Goal: Find specific page/section: Find specific page/section

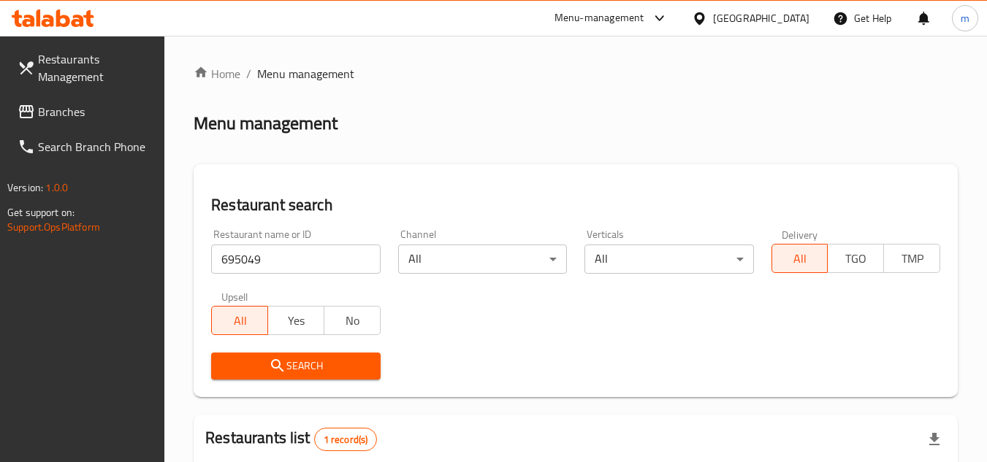
scroll to position [146, 0]
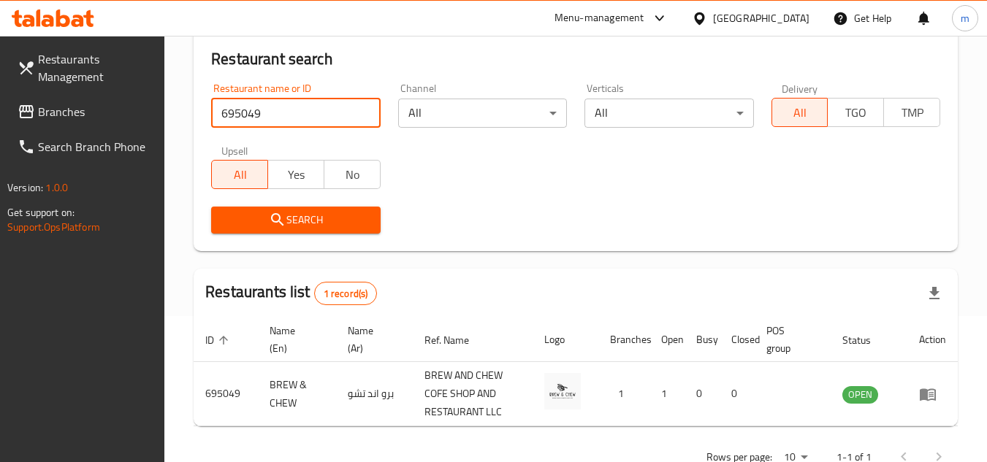
click at [365, 115] on input "695049" at bounding box center [295, 113] width 169 height 29
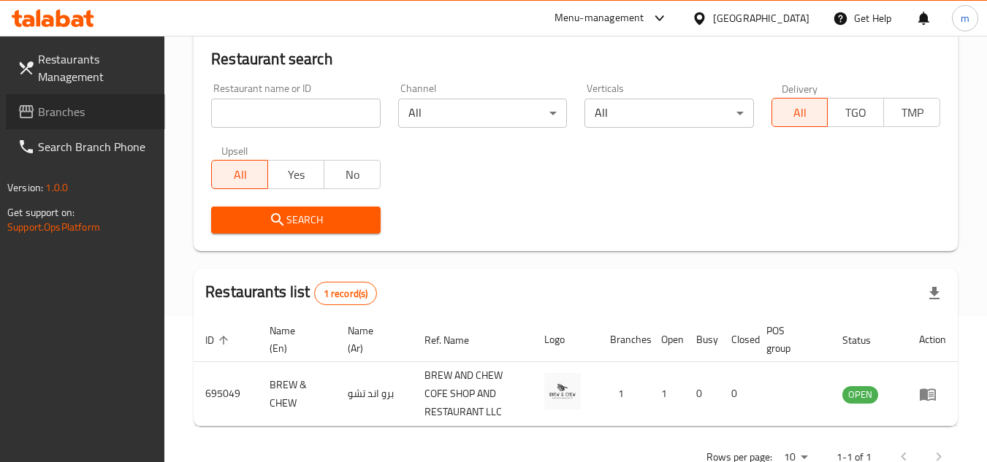
click at [56, 116] on span "Branches" at bounding box center [95, 112] width 115 height 18
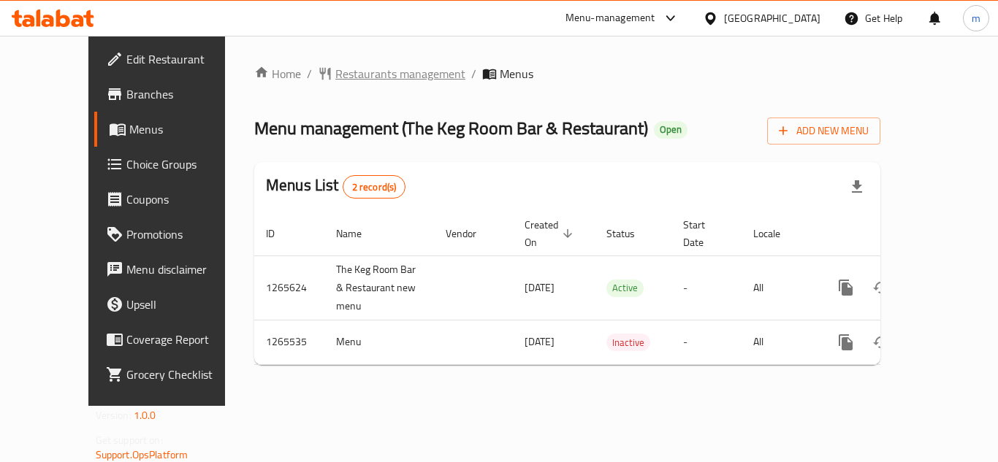
click at [335, 77] on span "Restaurants management" at bounding box center [400, 74] width 130 height 18
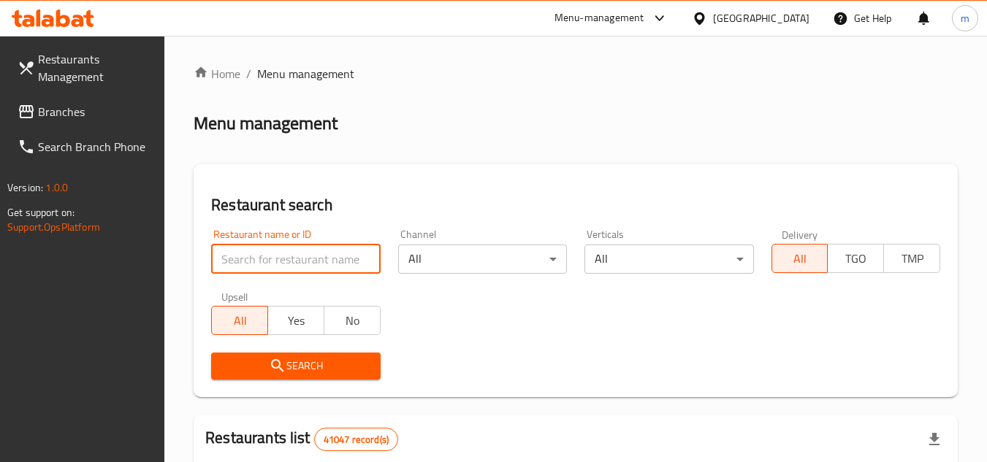
click at [328, 256] on input "search" at bounding box center [295, 259] width 169 height 29
paste input "686633"
type input "686633"
click at [306, 367] on span "Search" at bounding box center [295, 366] width 145 height 18
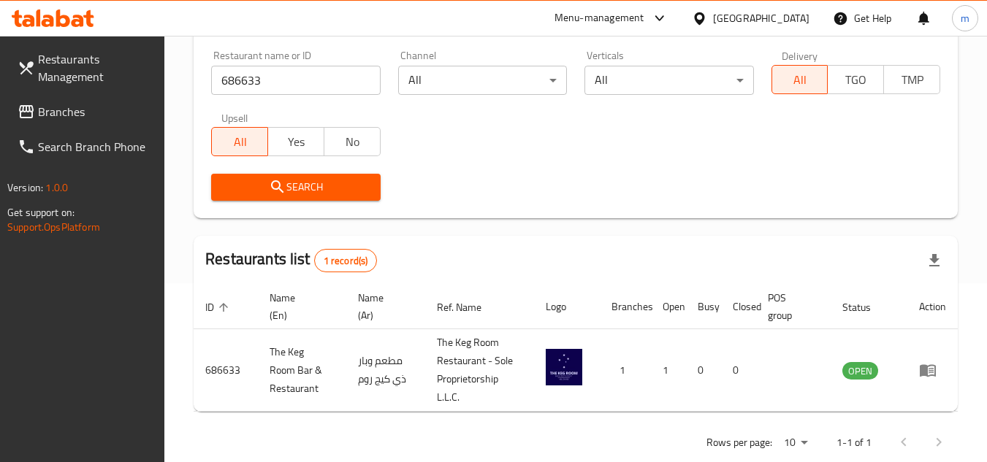
scroll to position [189, 0]
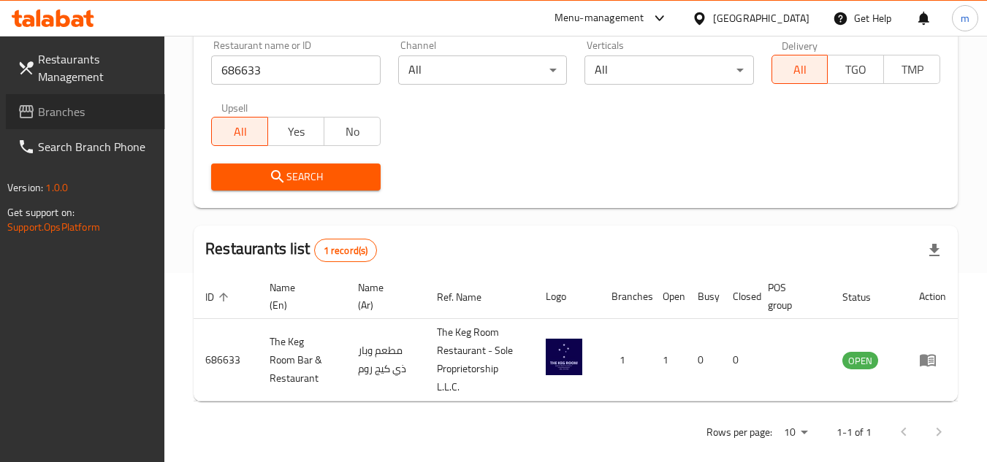
click at [50, 118] on span "Branches" at bounding box center [95, 112] width 115 height 18
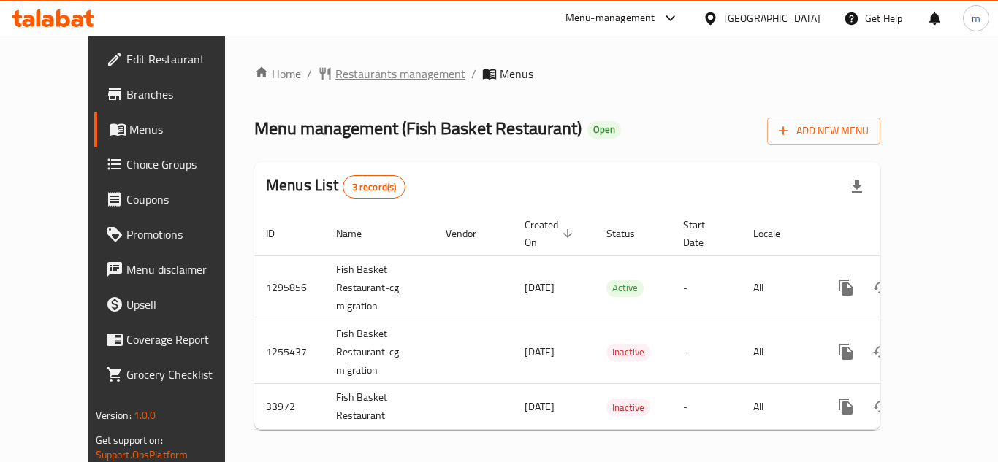
click at [349, 82] on span "Restaurants management" at bounding box center [400, 74] width 130 height 18
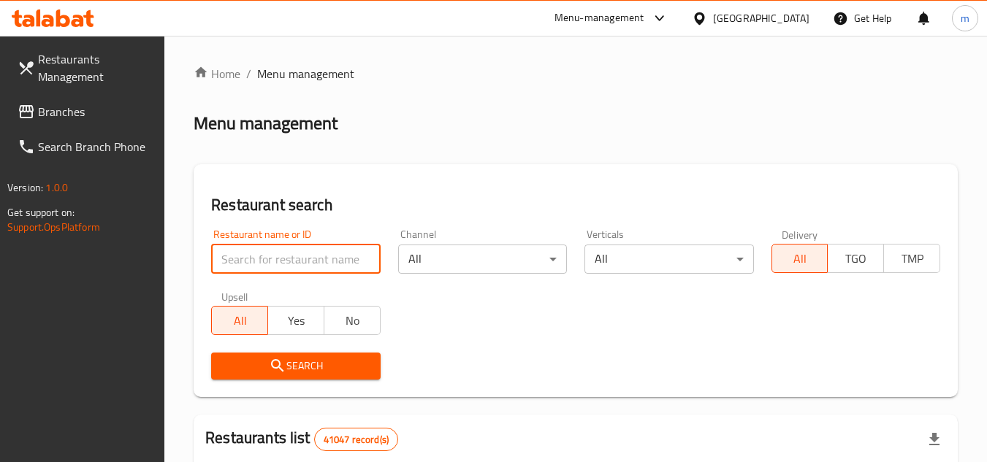
click at [294, 264] on input "search" at bounding box center [295, 259] width 169 height 29
paste input "17507"
type input "17507"
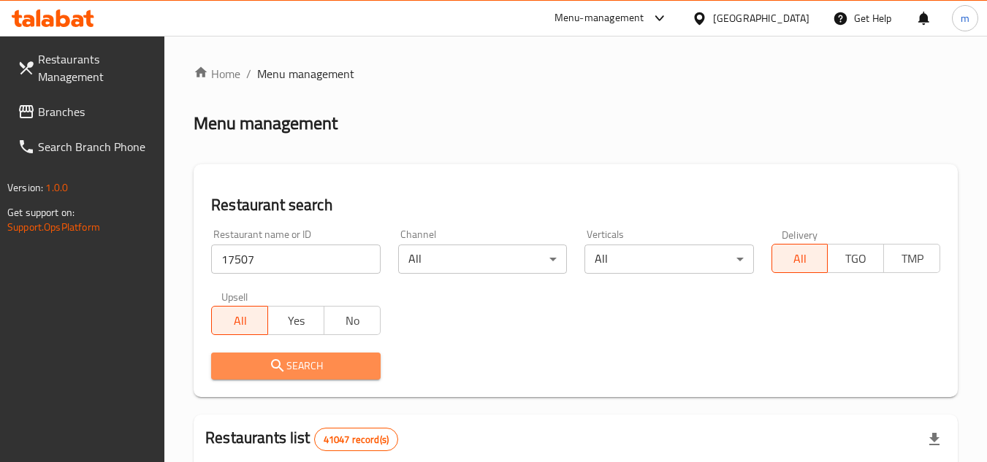
click at [288, 359] on span "Search" at bounding box center [295, 366] width 145 height 18
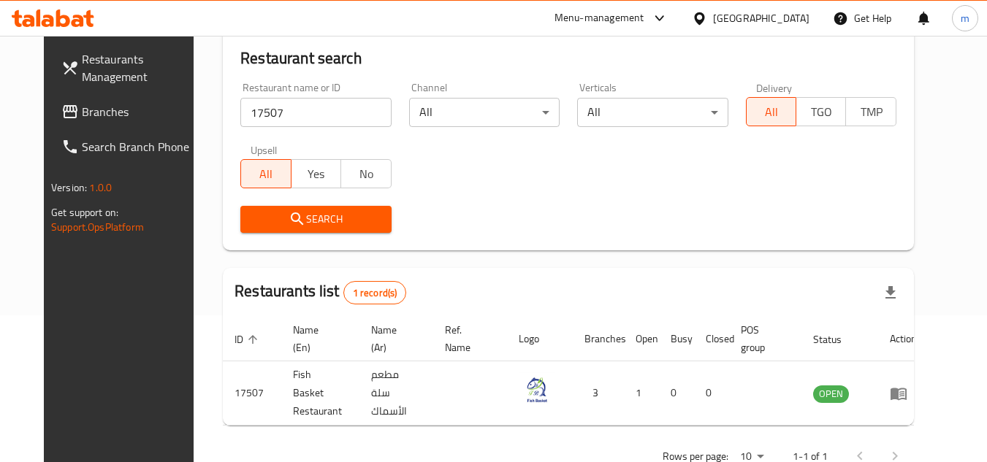
scroll to position [177, 0]
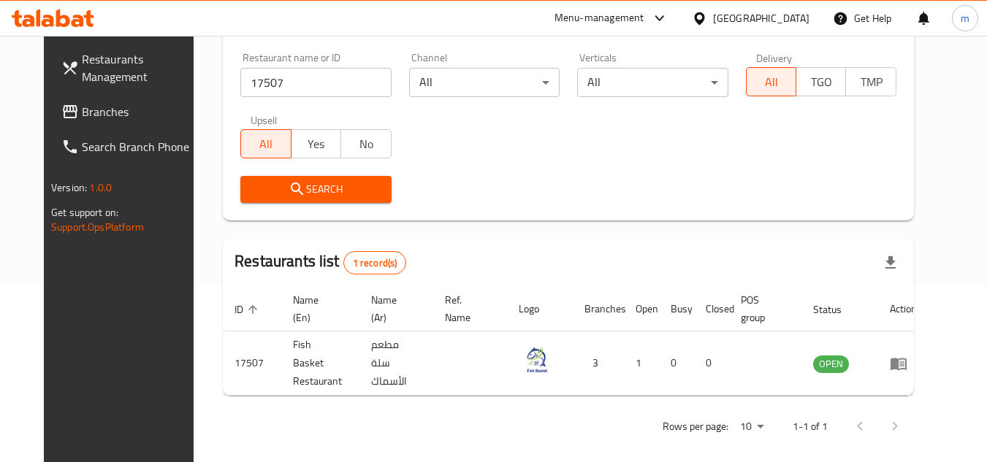
click at [703, 15] on icon at bounding box center [699, 18] width 10 height 12
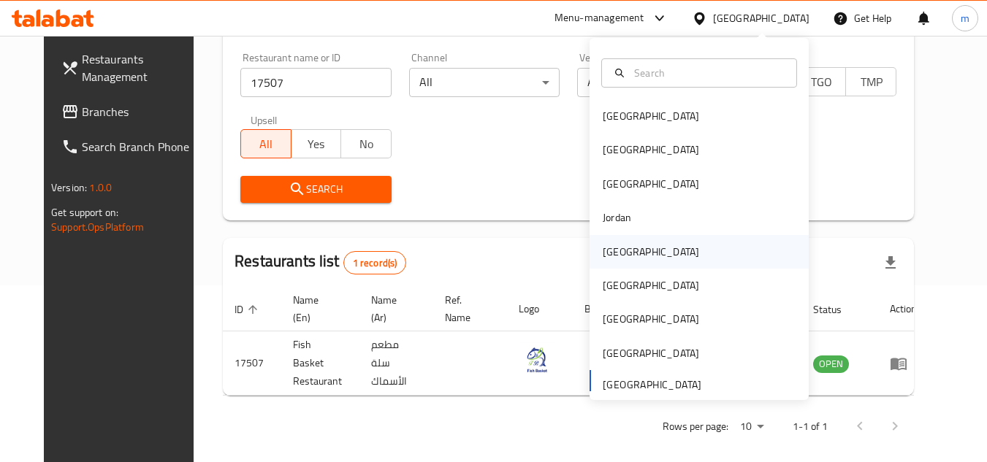
click at [629, 248] on div "Kuwait" at bounding box center [651, 252] width 120 height 34
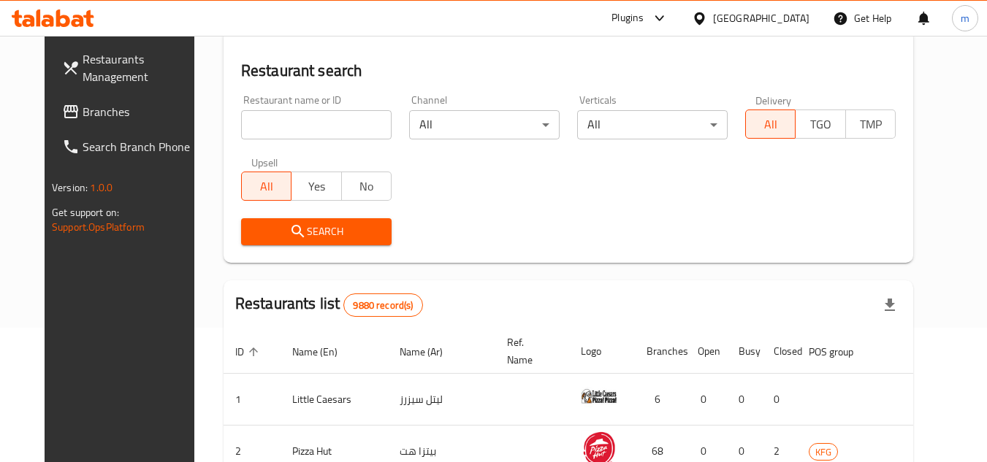
scroll to position [177, 0]
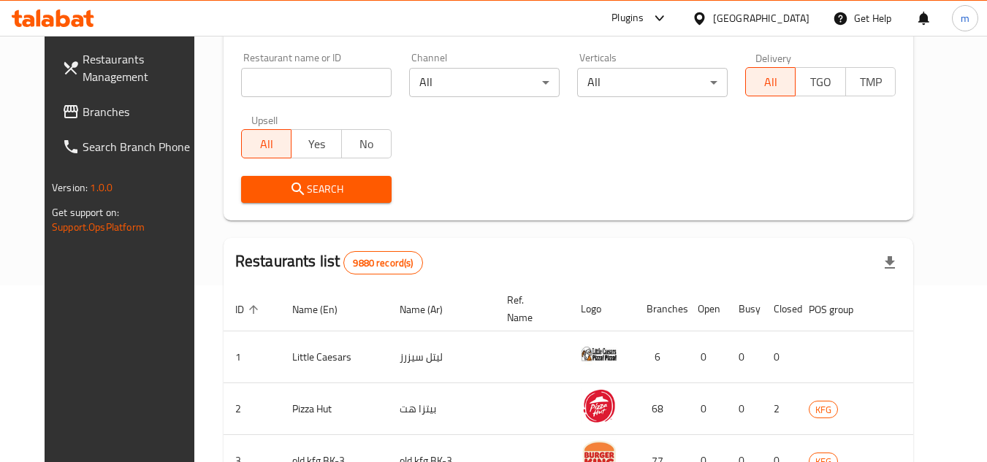
click at [83, 115] on span "Branches" at bounding box center [140, 112] width 115 height 18
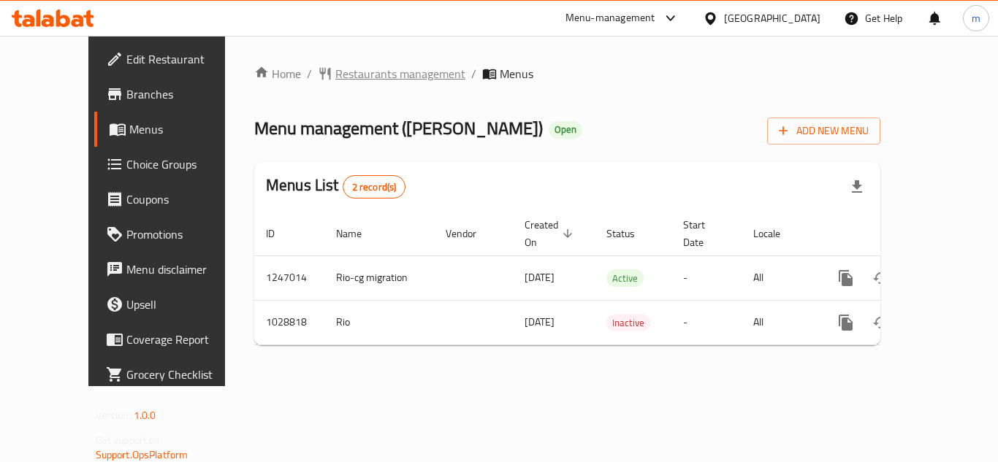
click at [348, 77] on span "Restaurants management" at bounding box center [400, 74] width 130 height 18
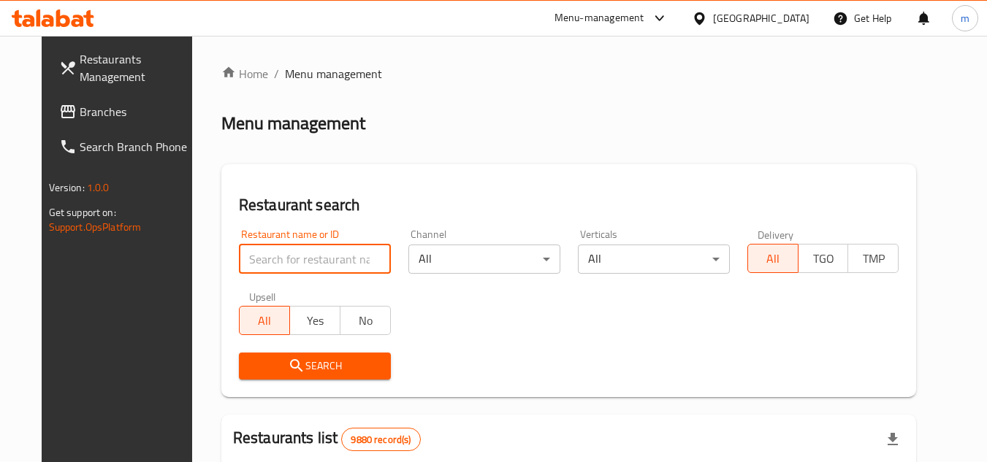
click at [256, 256] on input "search" at bounding box center [315, 259] width 152 height 29
paste input "661117"
type input "661117"
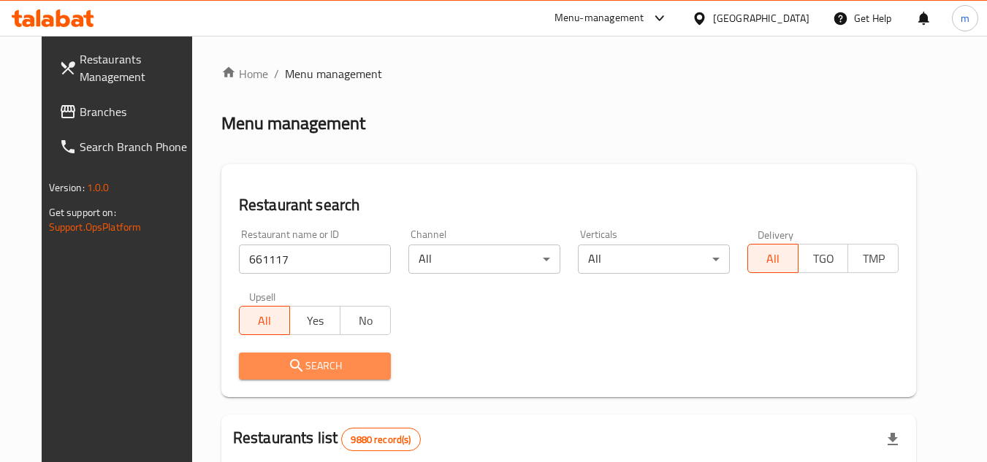
click at [250, 361] on span "Search" at bounding box center [314, 366] width 129 height 18
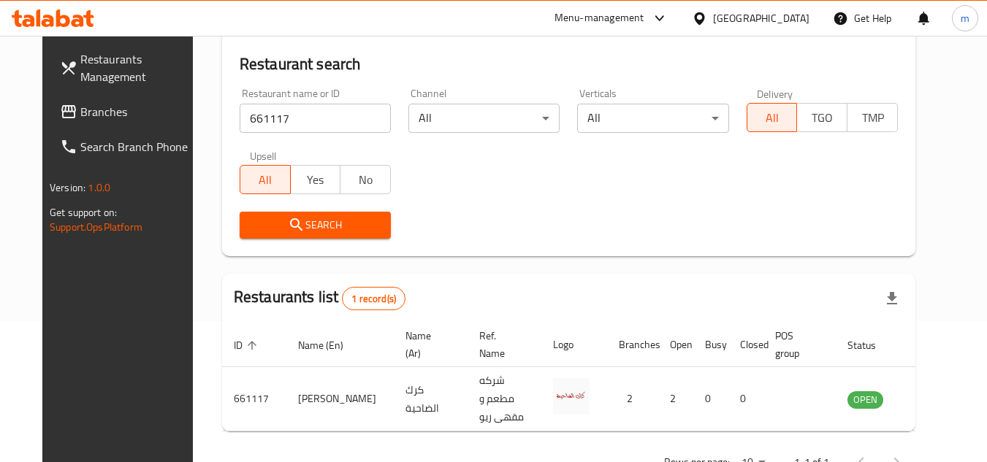
scroll to position [146, 0]
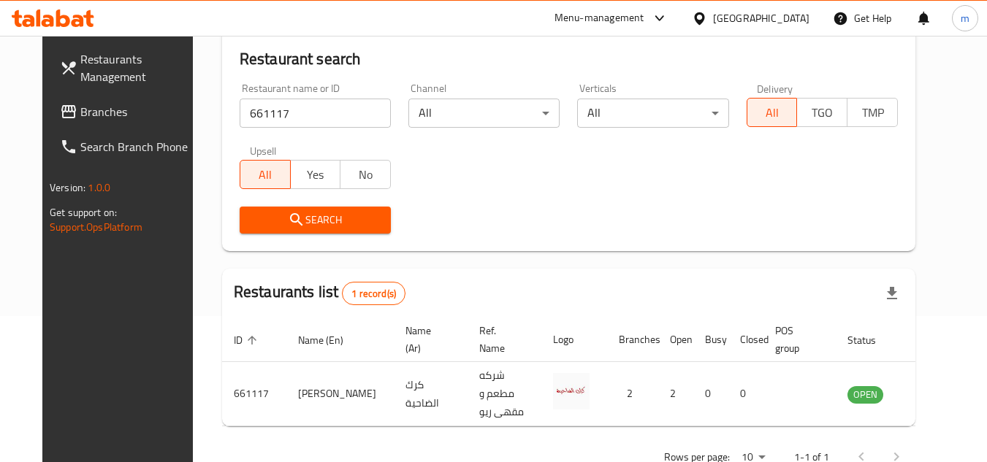
click at [713, 10] on div at bounding box center [702, 18] width 21 height 16
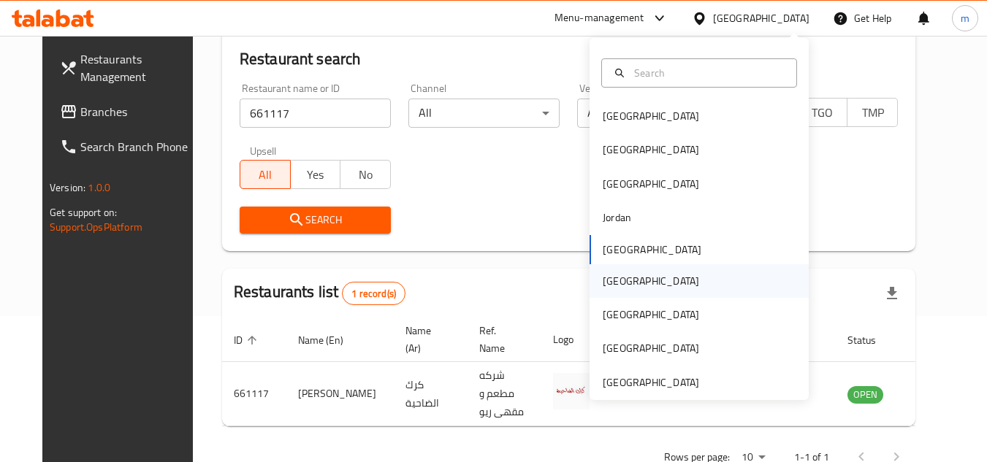
click at [591, 284] on div "[GEOGRAPHIC_DATA]" at bounding box center [651, 281] width 120 height 34
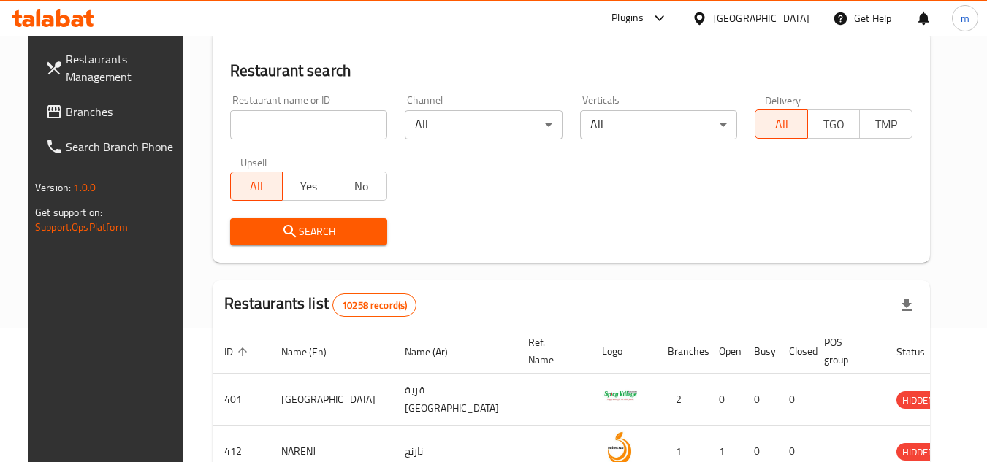
scroll to position [146, 0]
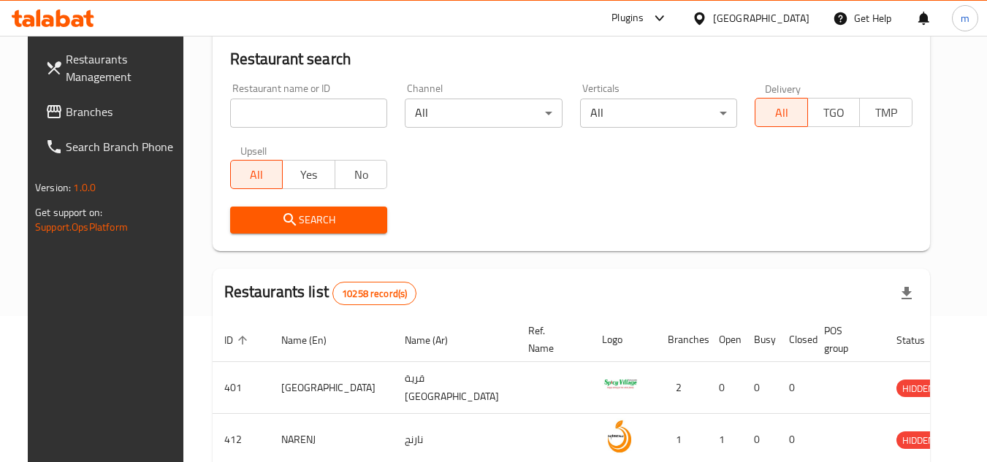
click at [72, 120] on span "Branches" at bounding box center [123, 112] width 115 height 18
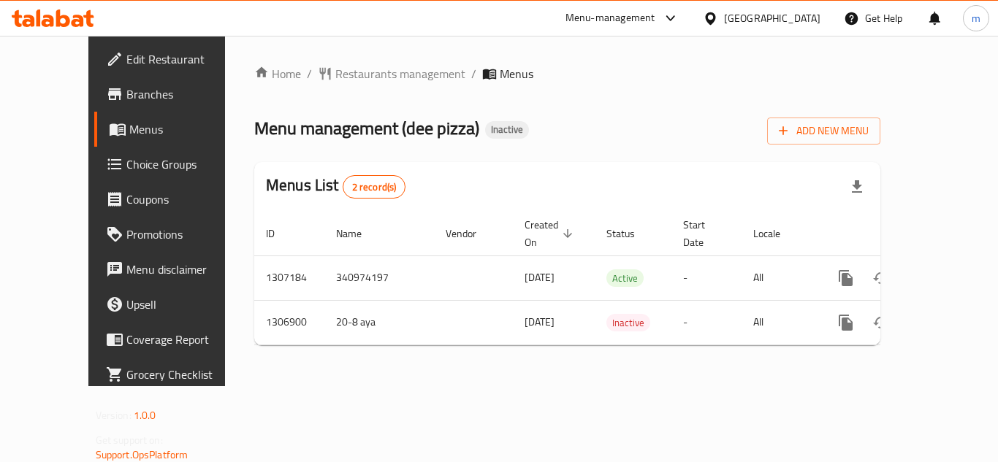
click at [373, 85] on div "Home / Restaurants management / Menus Menu management ( dee pizza ) Inactive Ad…" at bounding box center [567, 211] width 626 height 292
click at [378, 76] on span "Restaurants management" at bounding box center [400, 74] width 130 height 18
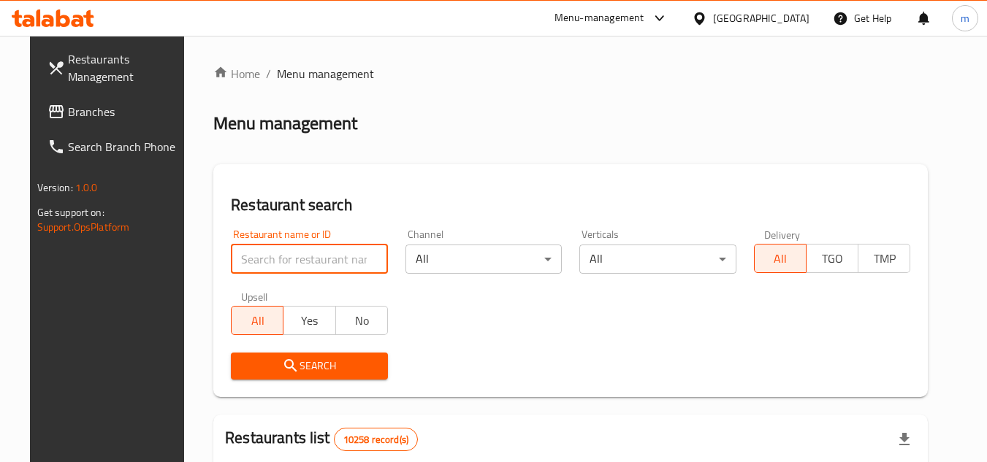
click at [287, 258] on input "search" at bounding box center [309, 259] width 157 height 29
paste input "704211"
type input "704211"
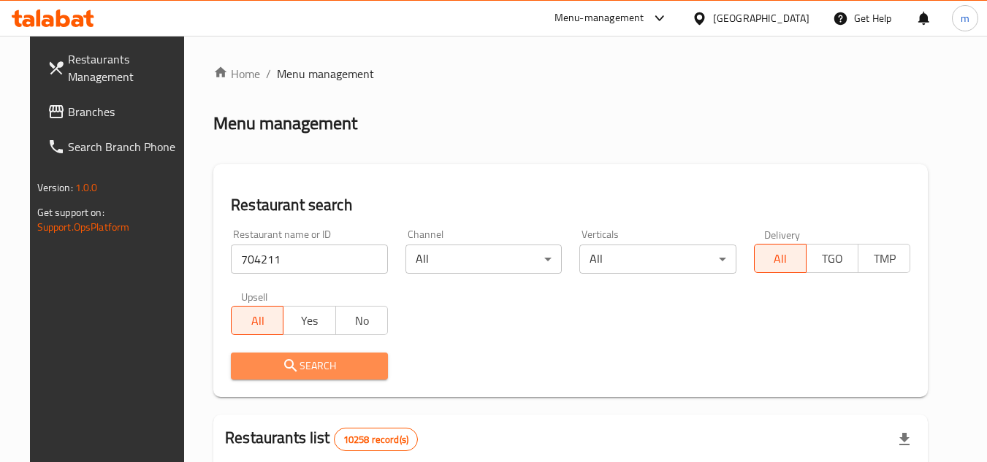
click at [282, 359] on icon "submit" at bounding box center [291, 366] width 18 height 18
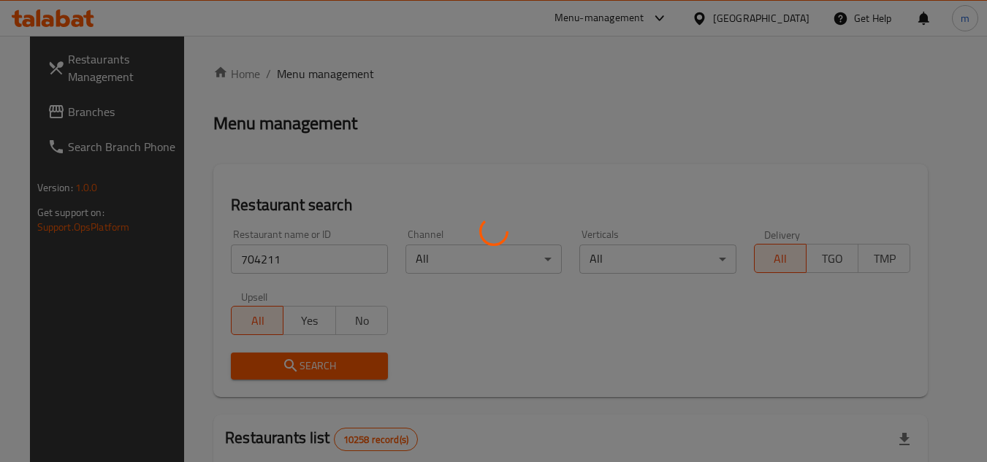
scroll to position [177, 0]
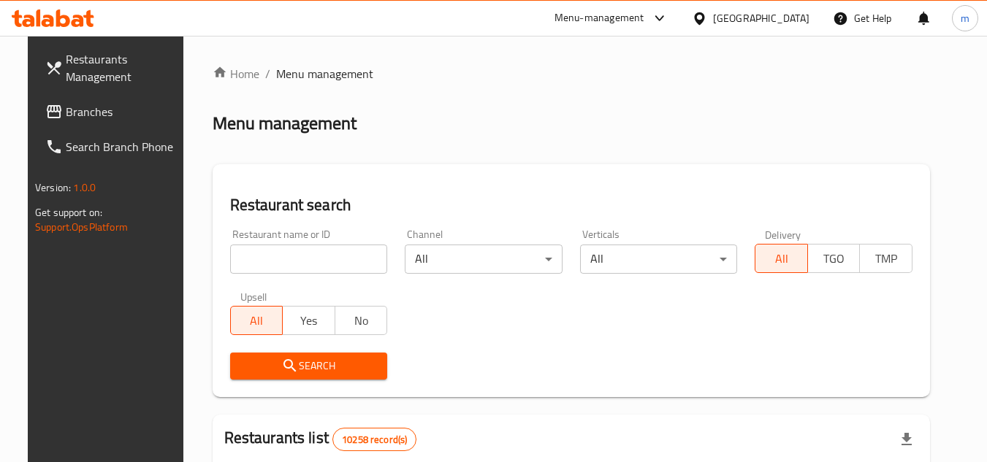
click at [798, 14] on div "[GEOGRAPHIC_DATA]" at bounding box center [761, 18] width 96 height 16
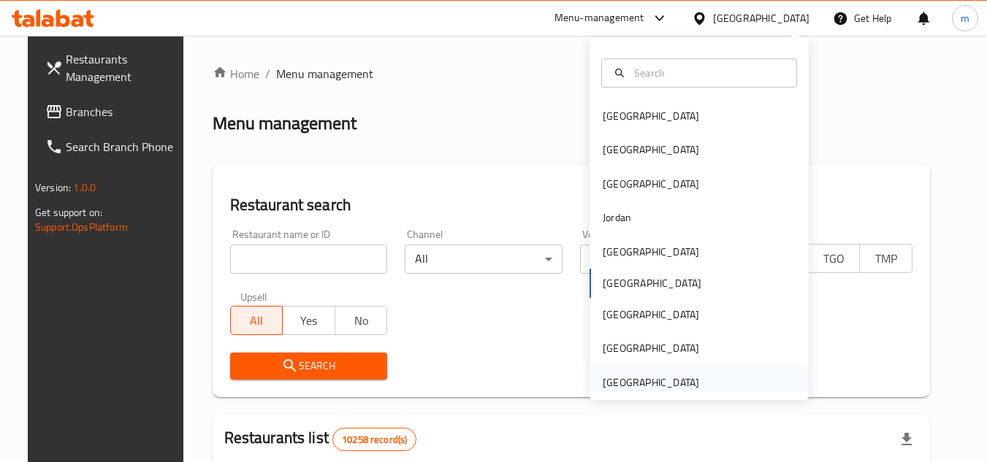
click at [637, 380] on div "[GEOGRAPHIC_DATA]" at bounding box center [650, 383] width 96 height 16
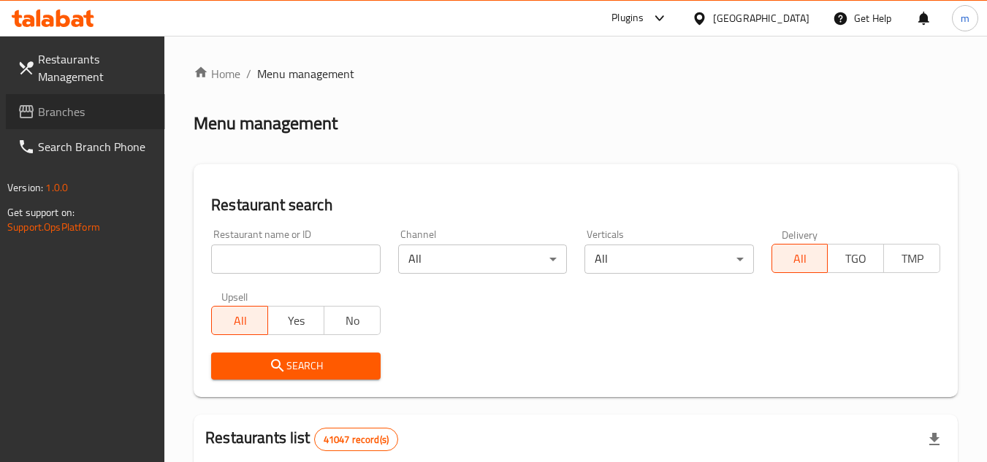
click at [60, 110] on span "Branches" at bounding box center [95, 112] width 115 height 18
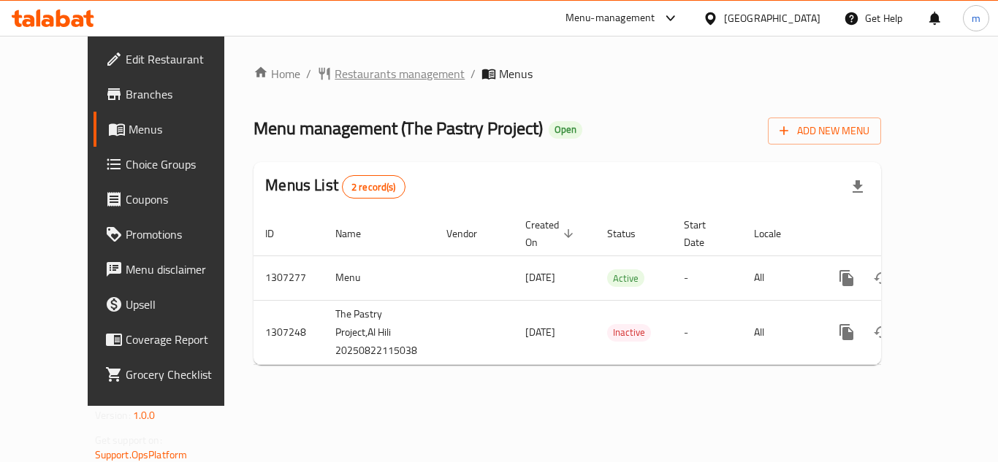
click at [363, 69] on span "Restaurants management" at bounding box center [399, 74] width 130 height 18
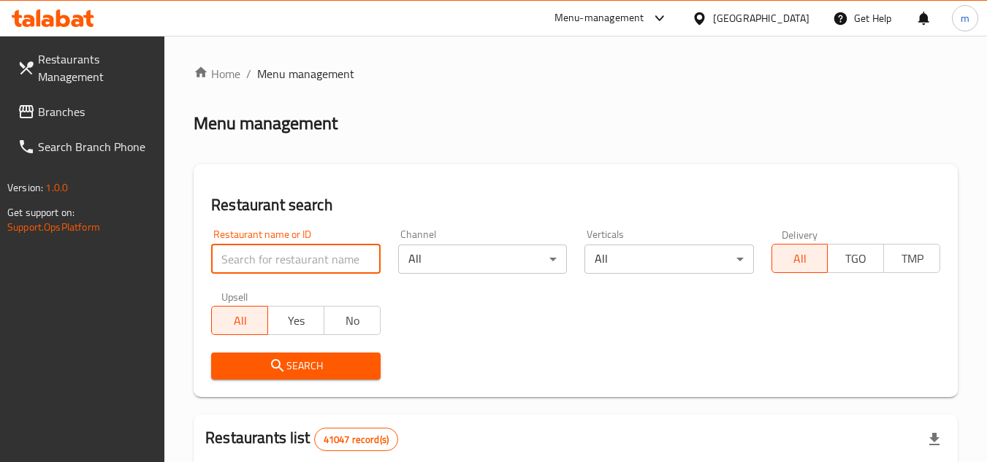
click at [273, 257] on input "search" at bounding box center [295, 259] width 169 height 29
paste input "704383"
type input "704383"
click at [277, 364] on icon "submit" at bounding box center [278, 366] width 18 height 18
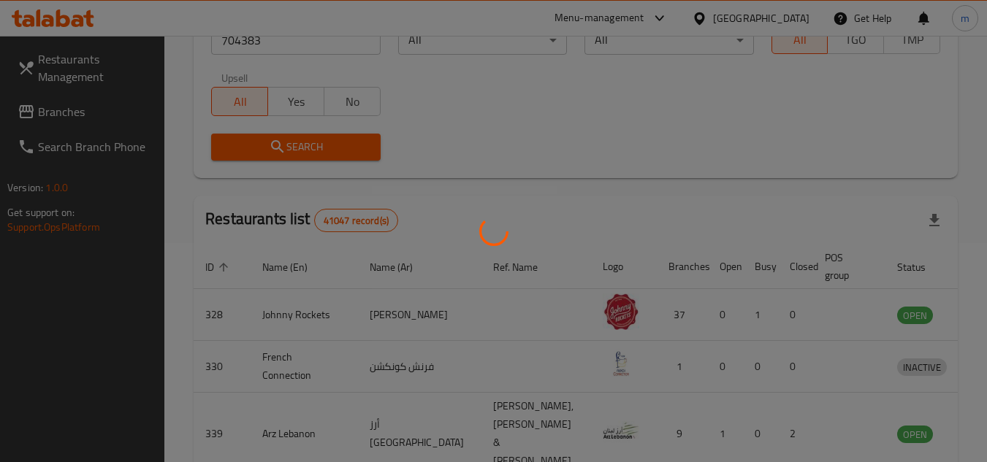
scroll to position [189, 0]
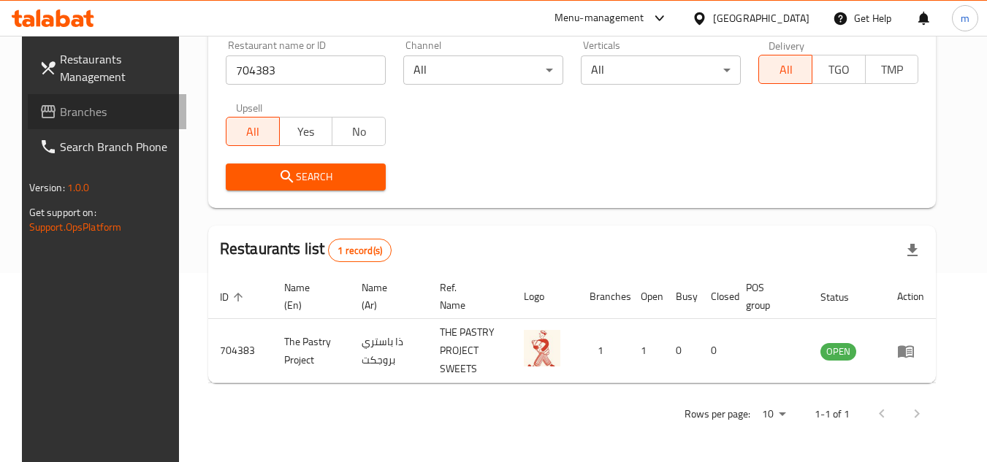
click at [89, 108] on span "Branches" at bounding box center [117, 112] width 115 height 18
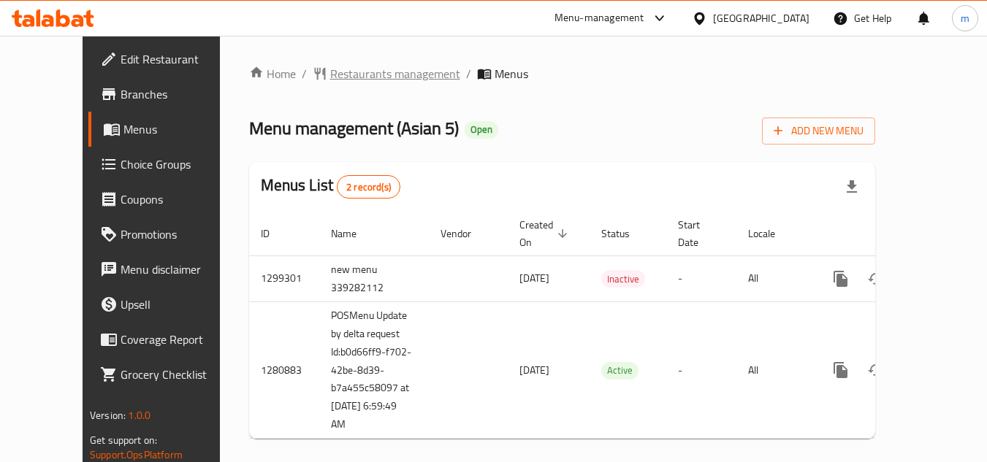
click at [358, 66] on span "Restaurants management" at bounding box center [395, 74] width 130 height 18
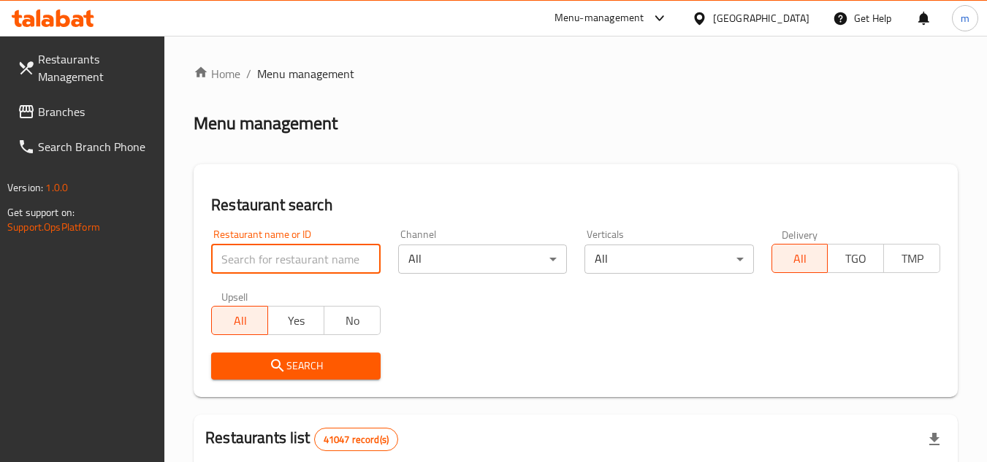
click at [310, 267] on input "search" at bounding box center [295, 259] width 169 height 29
paste input "693935"
type input "693935"
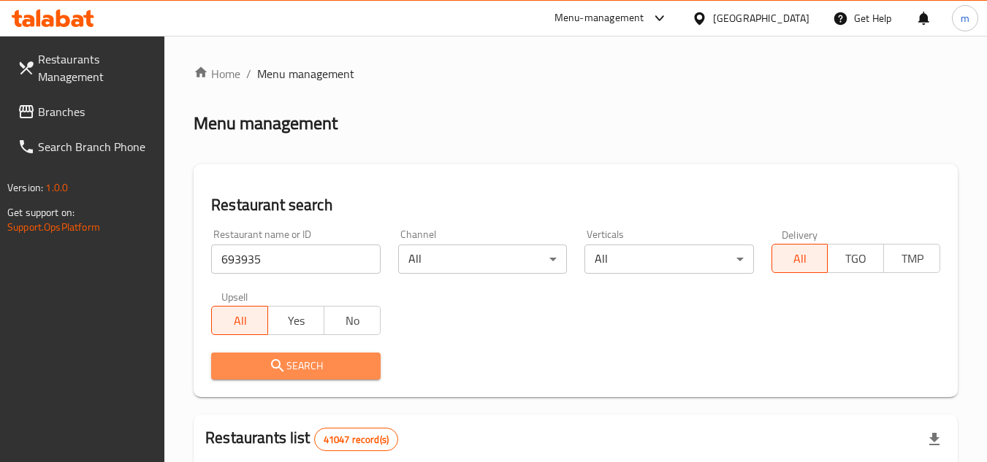
click at [291, 366] on span "Search" at bounding box center [295, 366] width 145 height 18
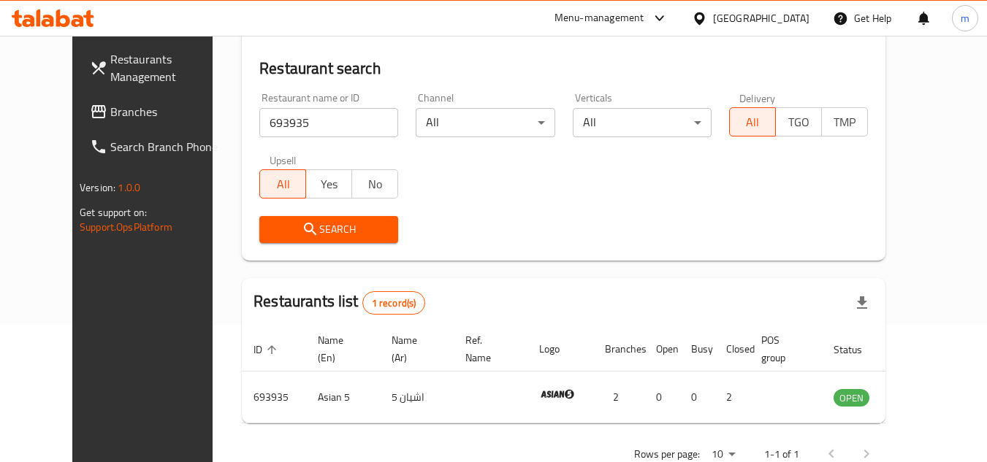
scroll to position [177, 0]
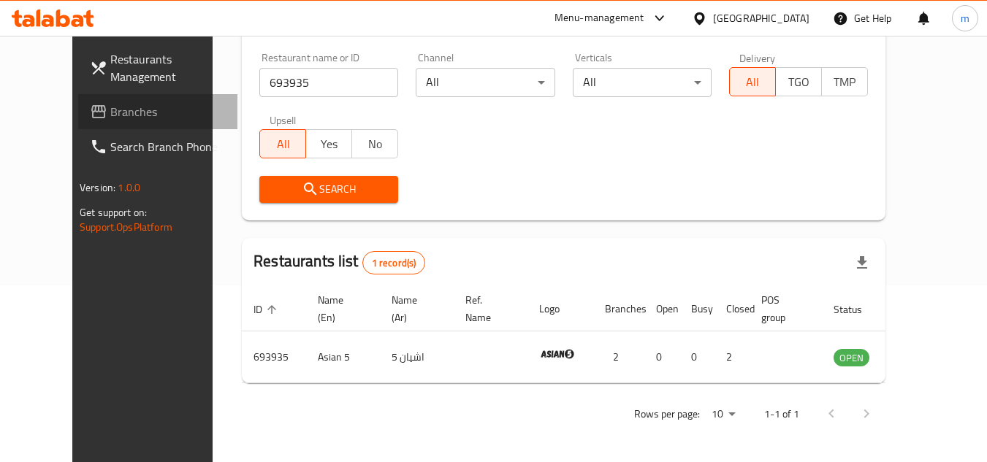
click at [110, 109] on span "Branches" at bounding box center [167, 112] width 115 height 18
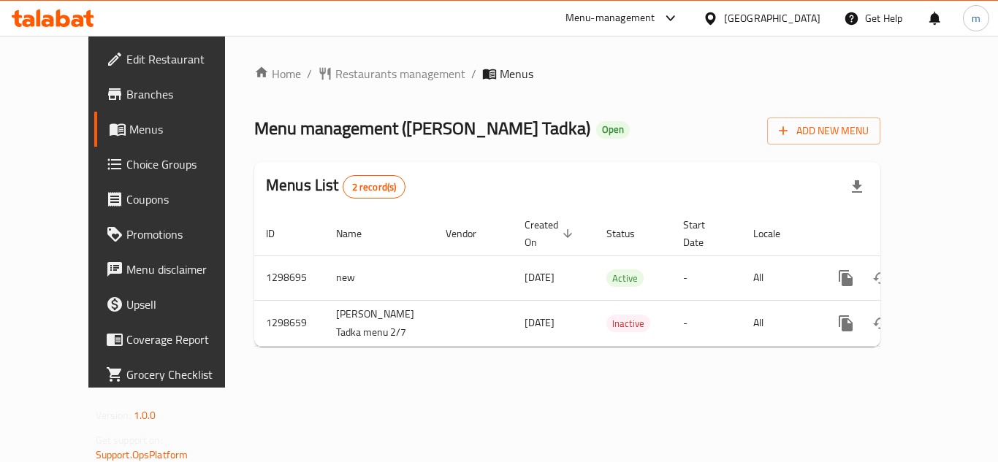
click at [343, 74] on span "Restaurants management" at bounding box center [400, 74] width 130 height 18
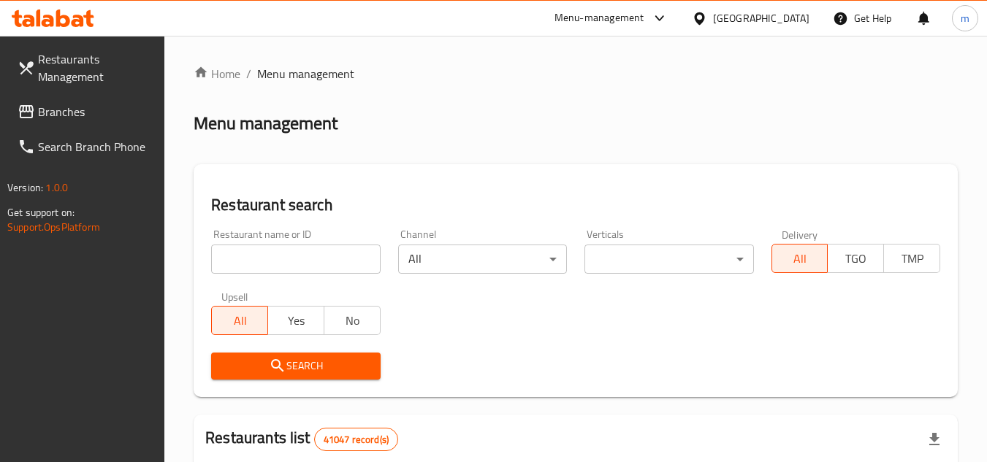
click at [301, 252] on input "search" at bounding box center [295, 259] width 169 height 29
paste input "700749"
type input "700749"
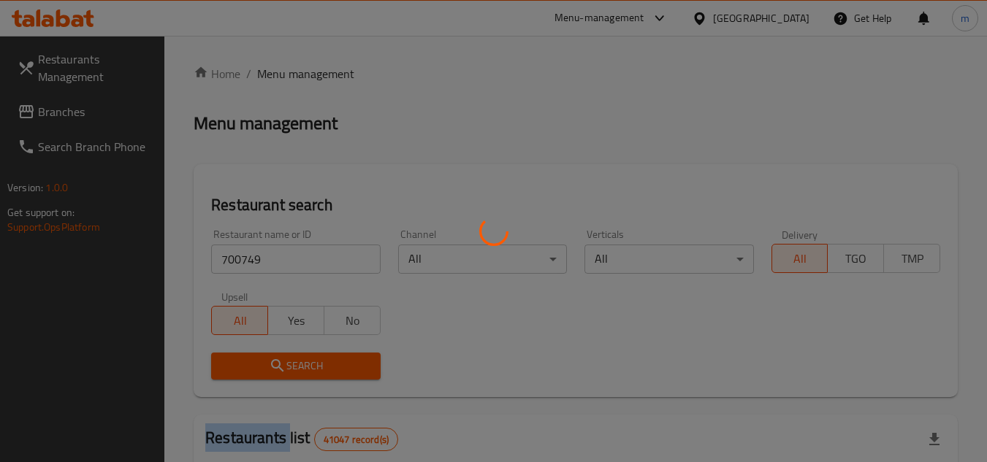
click at [296, 375] on div at bounding box center [493, 231] width 987 height 462
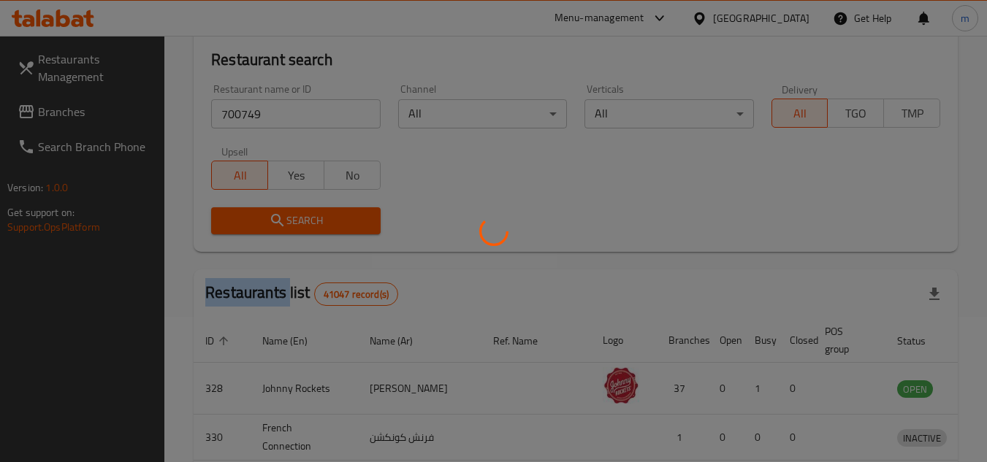
scroll to position [146, 0]
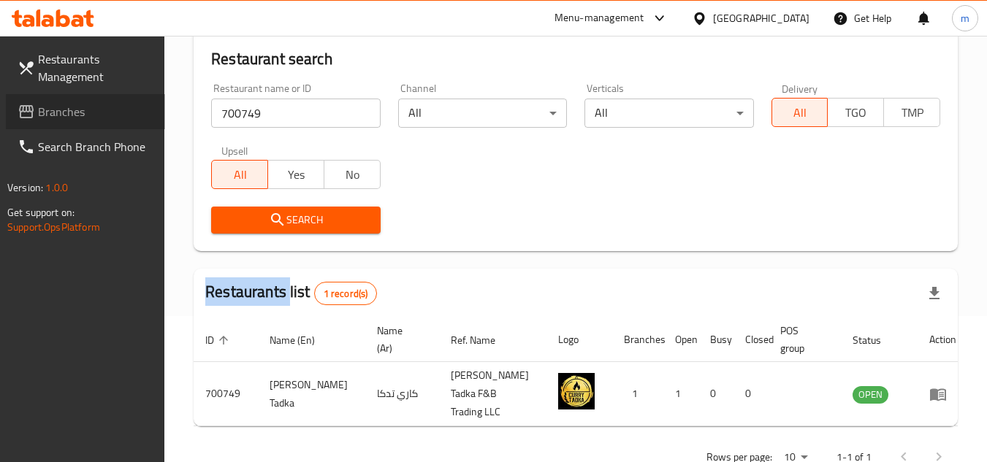
click at [45, 100] on link "Branches" at bounding box center [85, 111] width 159 height 35
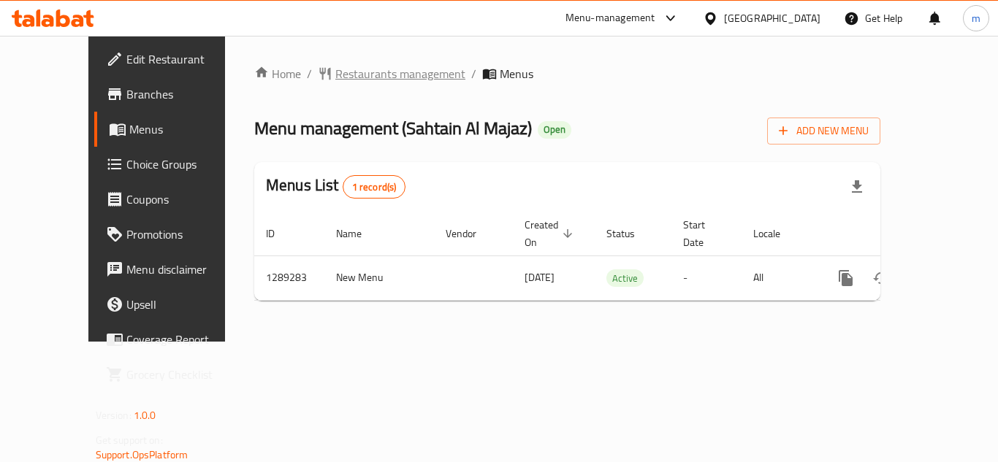
click at [338, 72] on span "Restaurants management" at bounding box center [400, 74] width 130 height 18
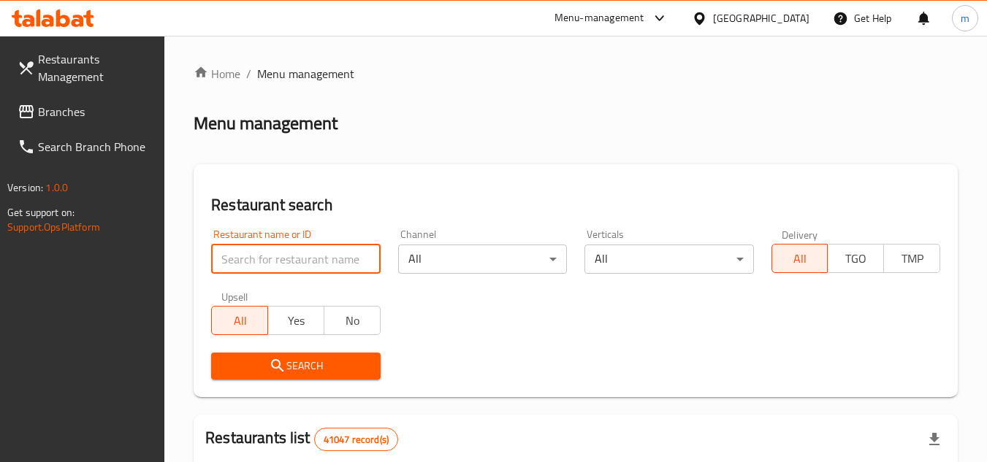
click at [319, 253] on input "search" at bounding box center [295, 259] width 169 height 29
paste input "697606"
type input "697606"
click at [305, 375] on button "Search" at bounding box center [295, 366] width 169 height 27
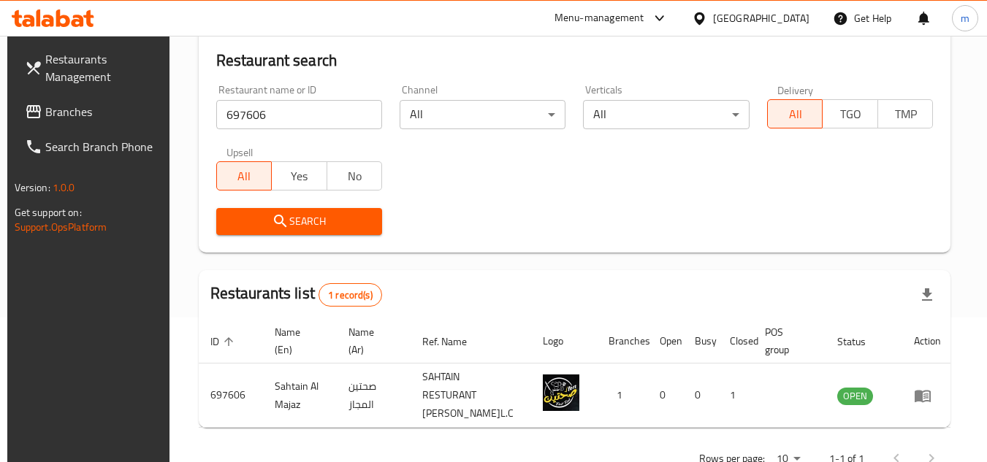
scroll to position [146, 0]
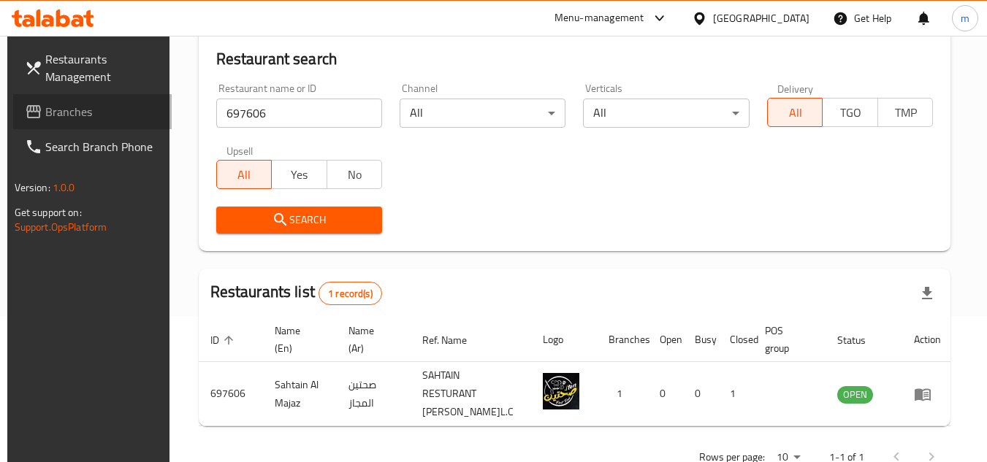
click at [78, 114] on span "Branches" at bounding box center [102, 112] width 115 height 18
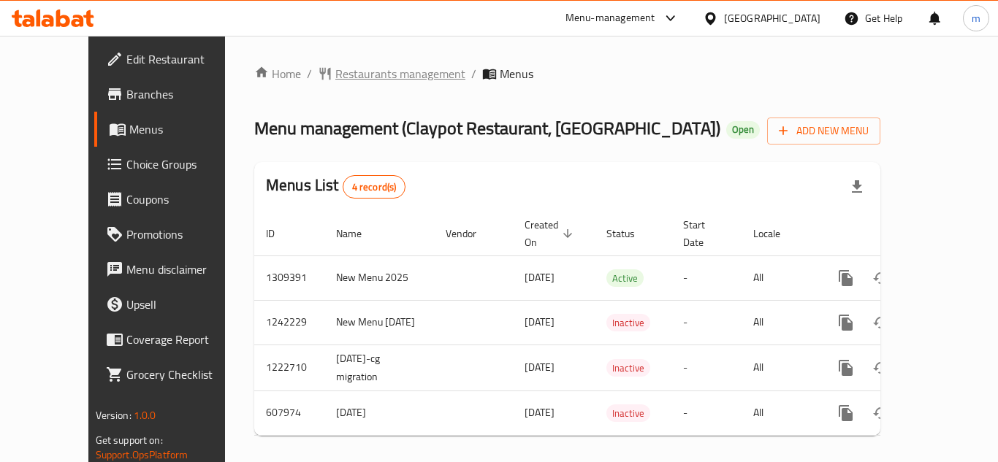
click at [335, 80] on span "Restaurants management" at bounding box center [400, 74] width 130 height 18
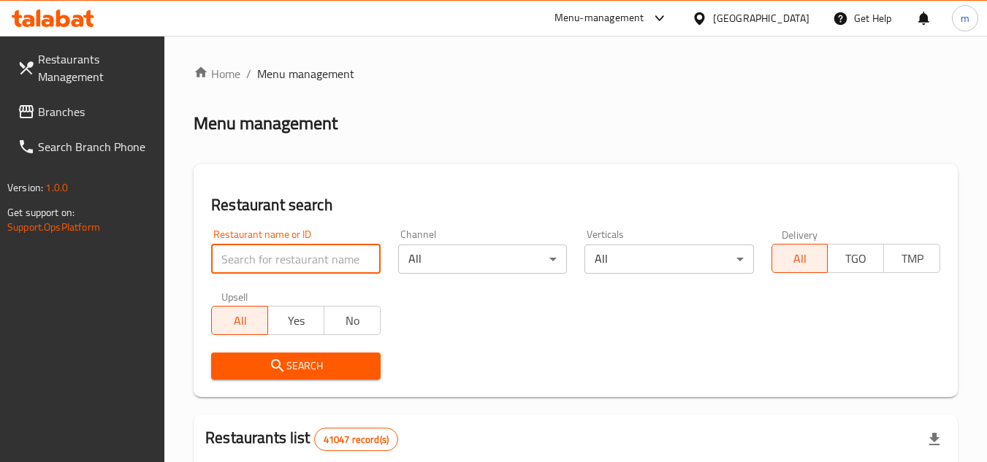
click at [304, 259] on input "search" at bounding box center [295, 259] width 169 height 29
paste input "13108"
type input "13108"
click at [315, 362] on span "Search" at bounding box center [295, 366] width 145 height 18
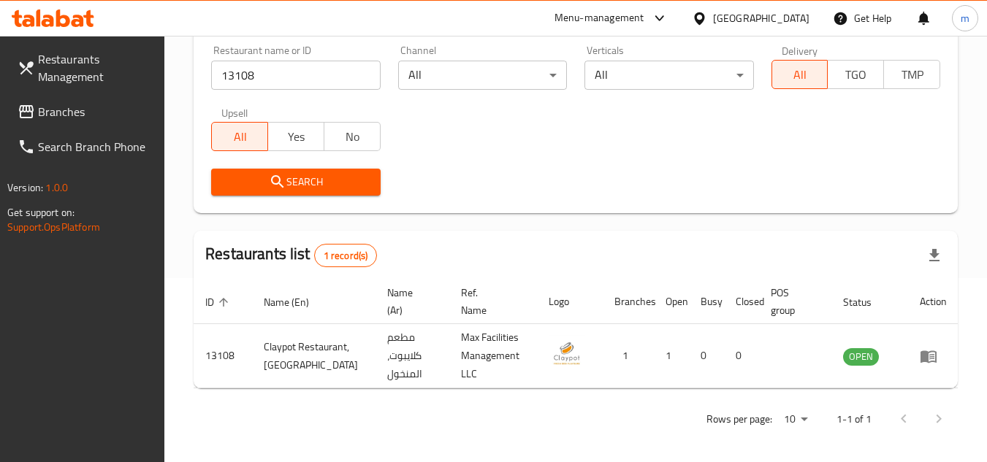
scroll to position [189, 0]
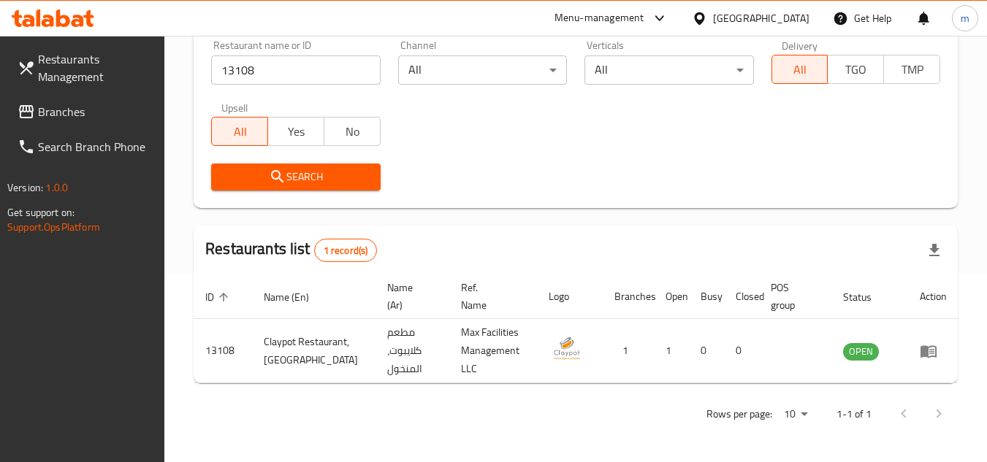
click at [747, 24] on div "[GEOGRAPHIC_DATA]" at bounding box center [761, 18] width 96 height 16
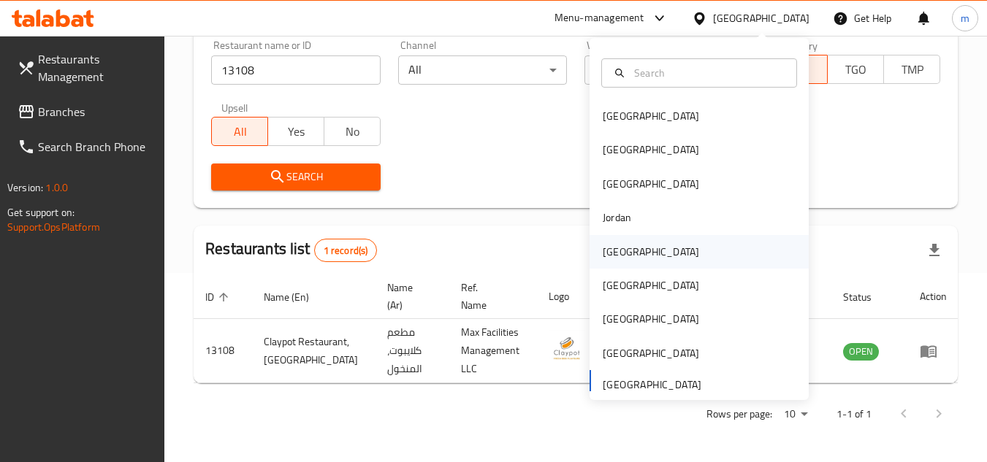
click at [622, 254] on div "Kuwait" at bounding box center [651, 252] width 120 height 34
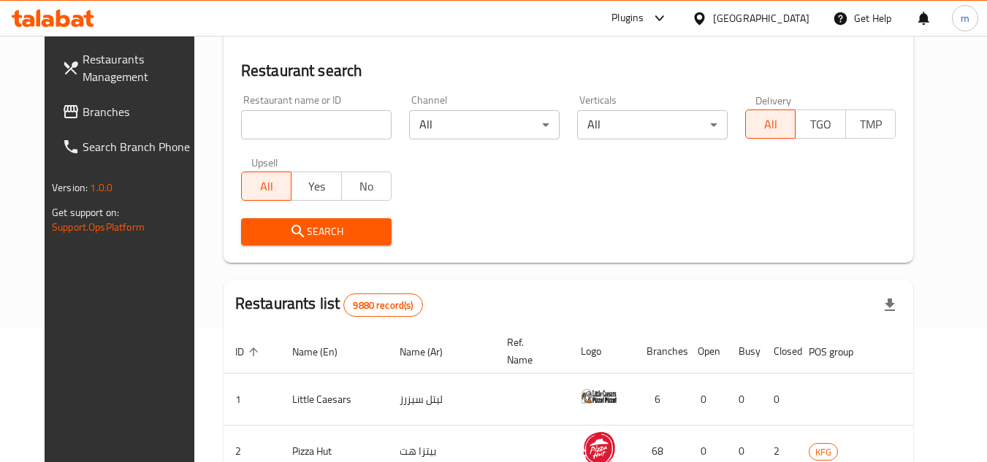
scroll to position [189, 0]
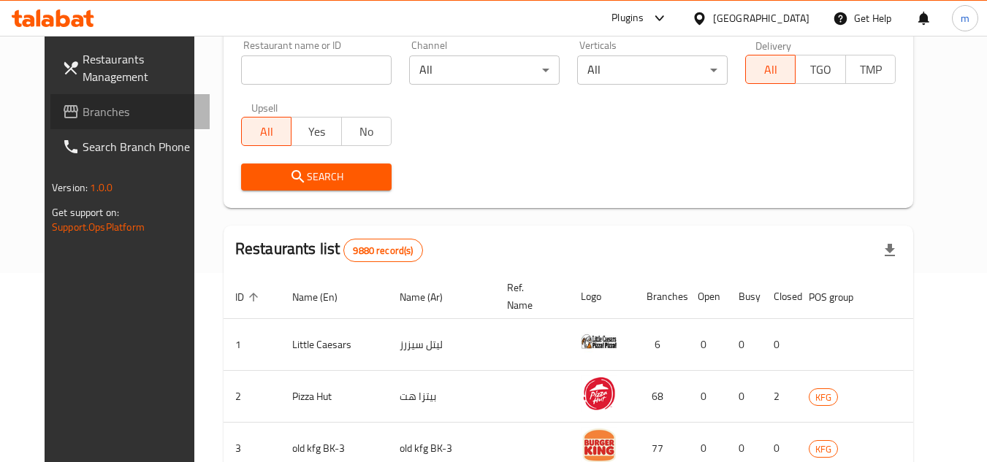
click at [83, 117] on span "Branches" at bounding box center [140, 112] width 115 height 18
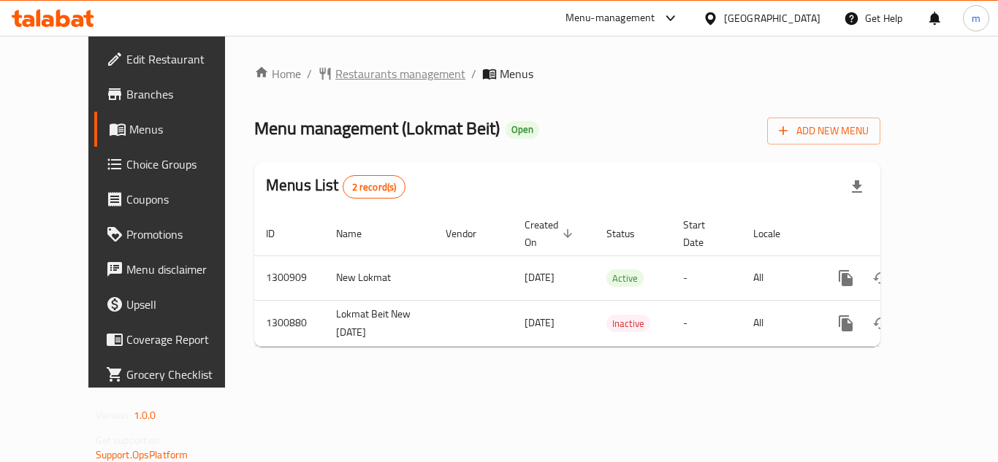
click at [335, 74] on span "Restaurants management" at bounding box center [400, 74] width 130 height 18
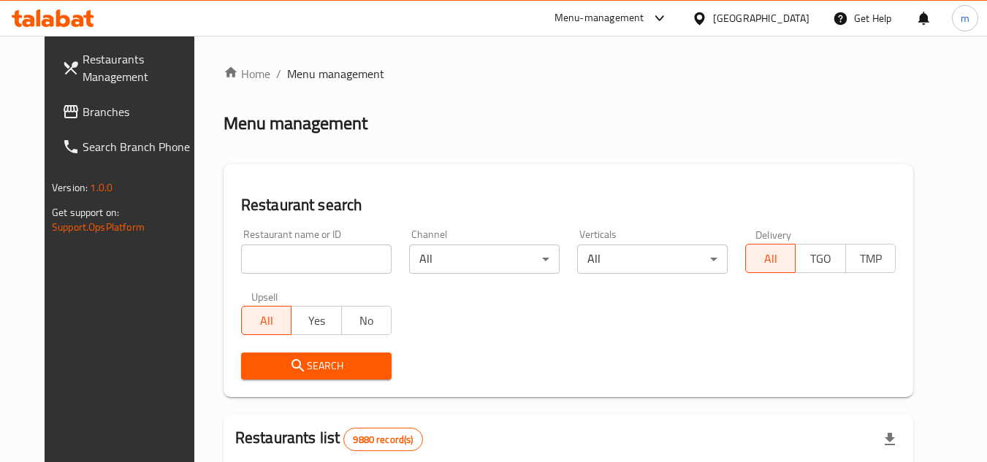
click at [281, 259] on input "search" at bounding box center [316, 259] width 150 height 29
paste input "701752"
type input "701752"
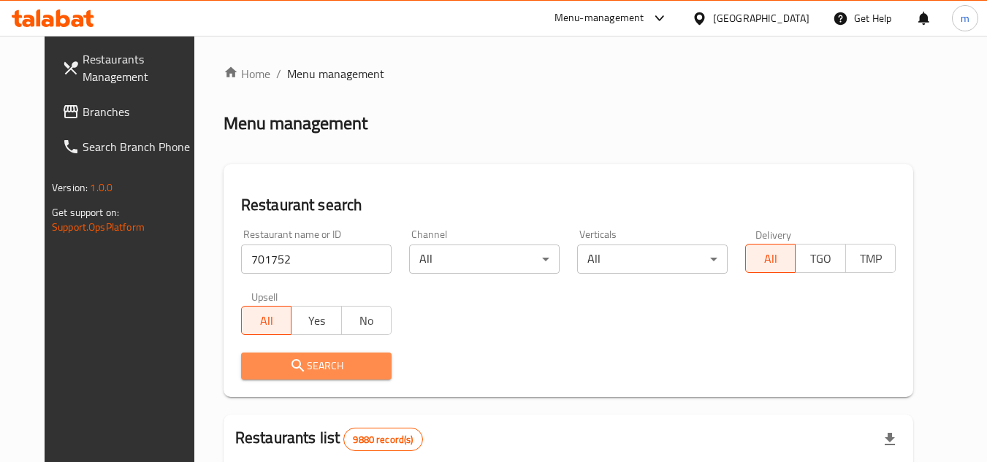
click at [291, 367] on span "Search" at bounding box center [316, 366] width 127 height 18
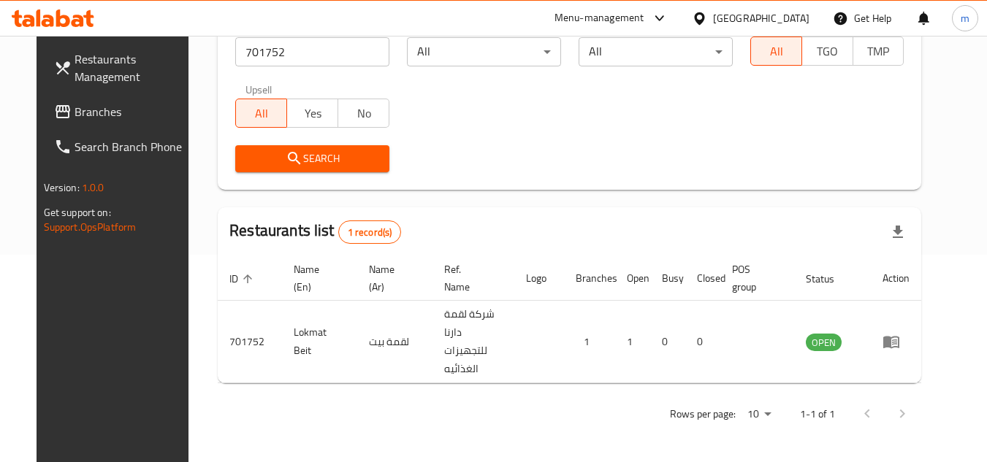
scroll to position [177, 0]
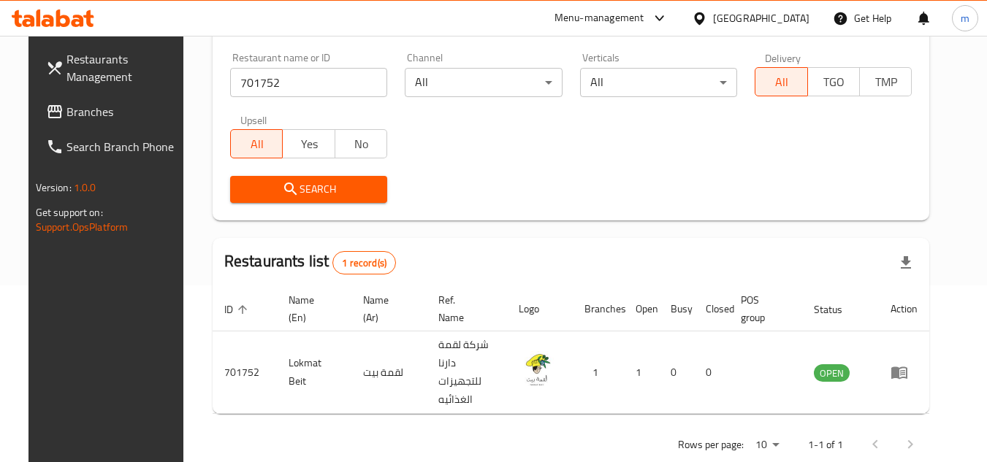
click at [704, 17] on icon at bounding box center [699, 18] width 10 height 12
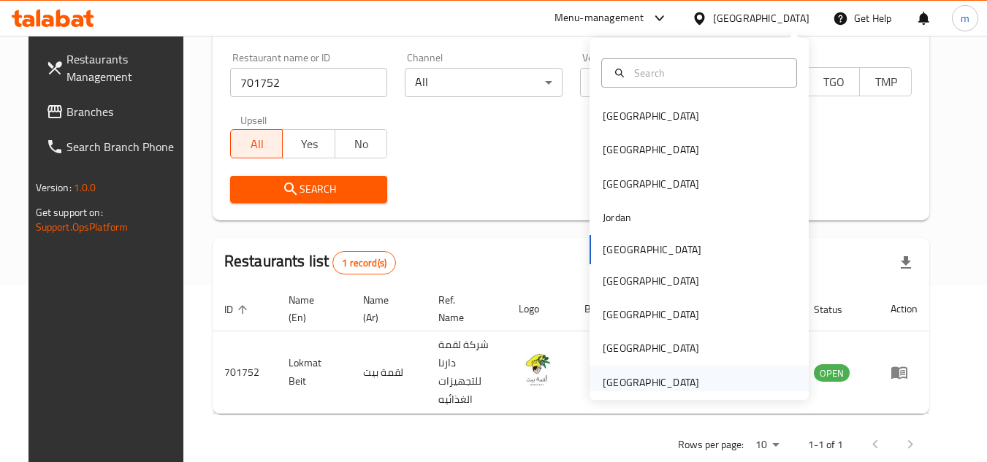
click at [666, 389] on div "[GEOGRAPHIC_DATA]" at bounding box center [650, 383] width 96 height 16
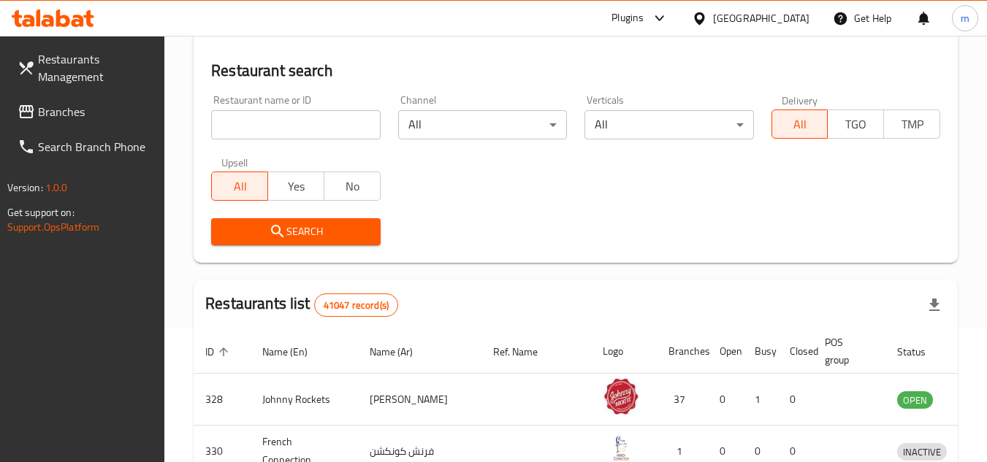
scroll to position [177, 0]
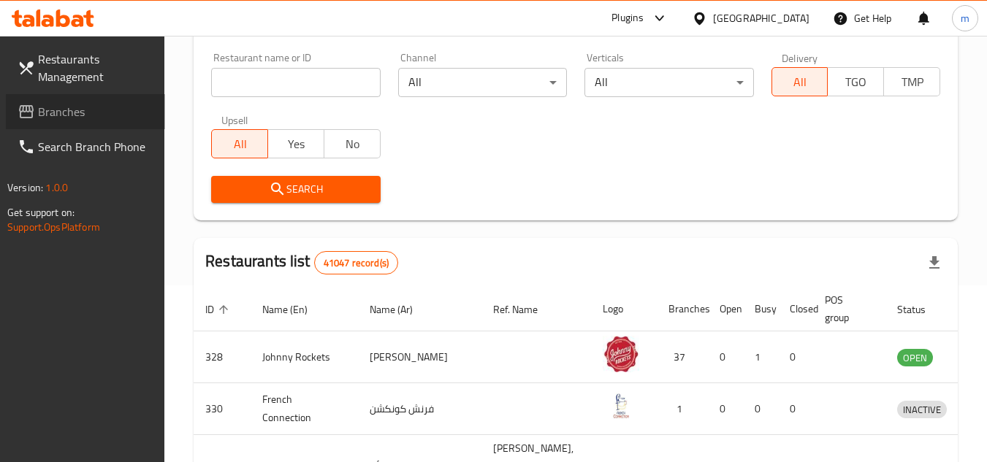
click at [67, 110] on span "Branches" at bounding box center [95, 112] width 115 height 18
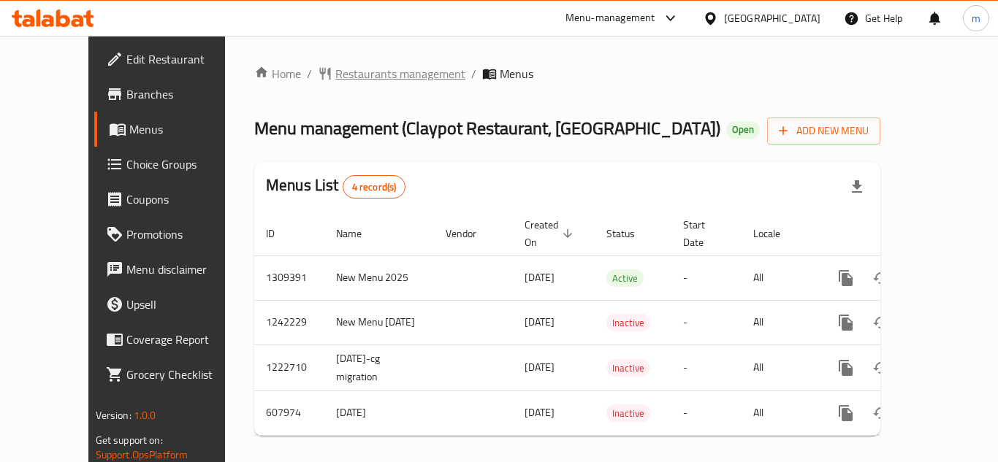
click at [367, 74] on span "Restaurants management" at bounding box center [400, 74] width 130 height 18
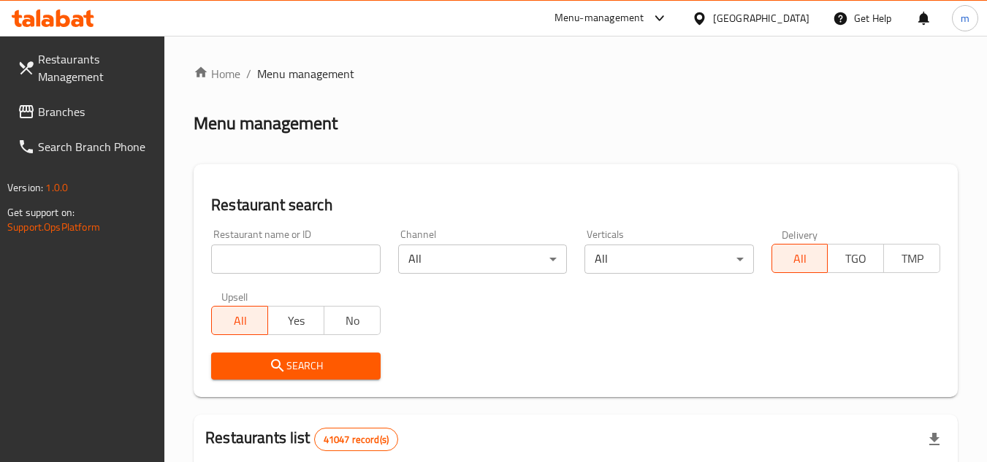
click at [311, 258] on input "search" at bounding box center [295, 259] width 169 height 29
paste input "13108"
type input "13108"
click at [286, 358] on icon "submit" at bounding box center [278, 366] width 18 height 18
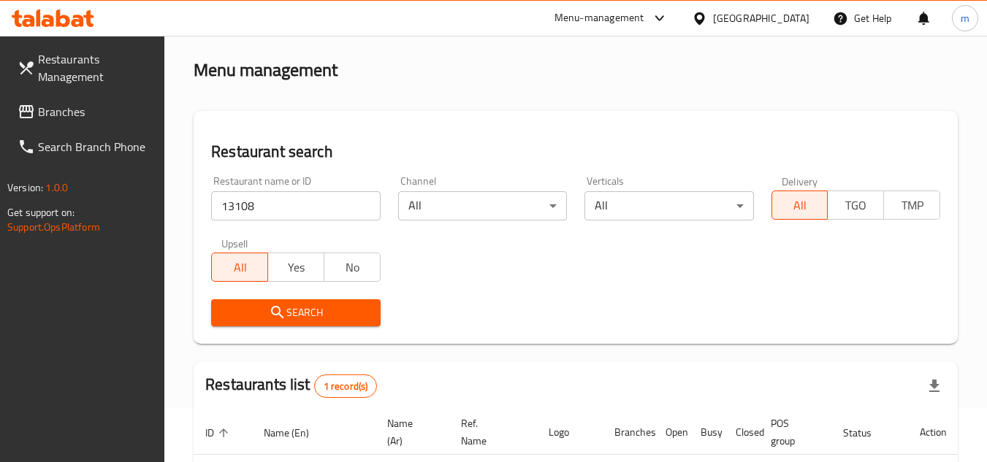
scroll to position [189, 0]
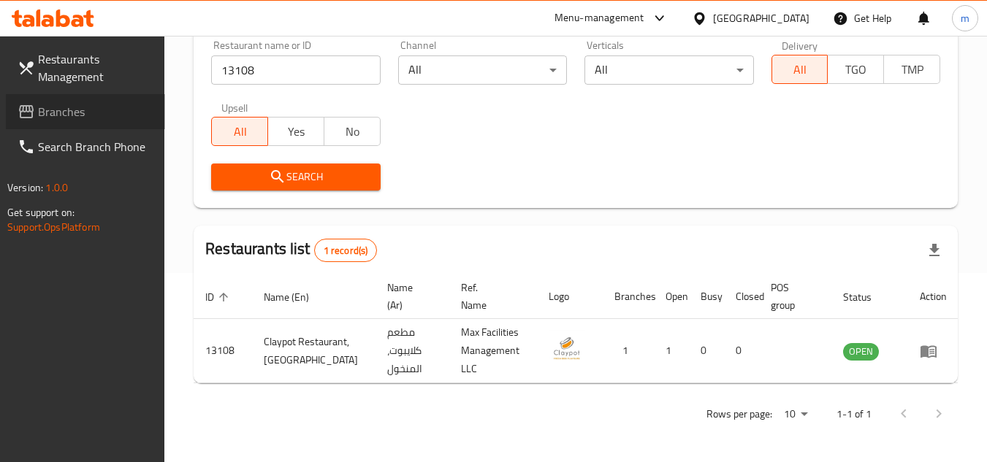
click at [107, 108] on span "Branches" at bounding box center [95, 112] width 115 height 18
click at [118, 115] on span "Branches" at bounding box center [95, 112] width 115 height 18
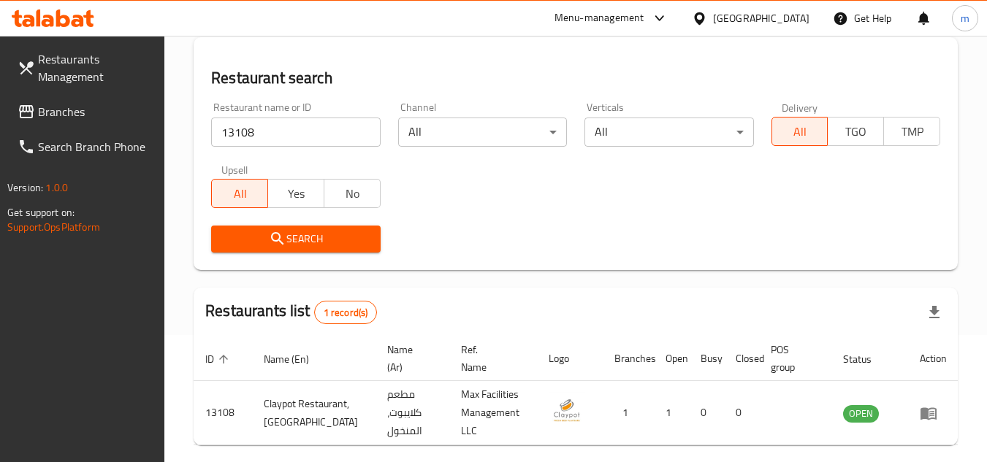
scroll to position [25, 0]
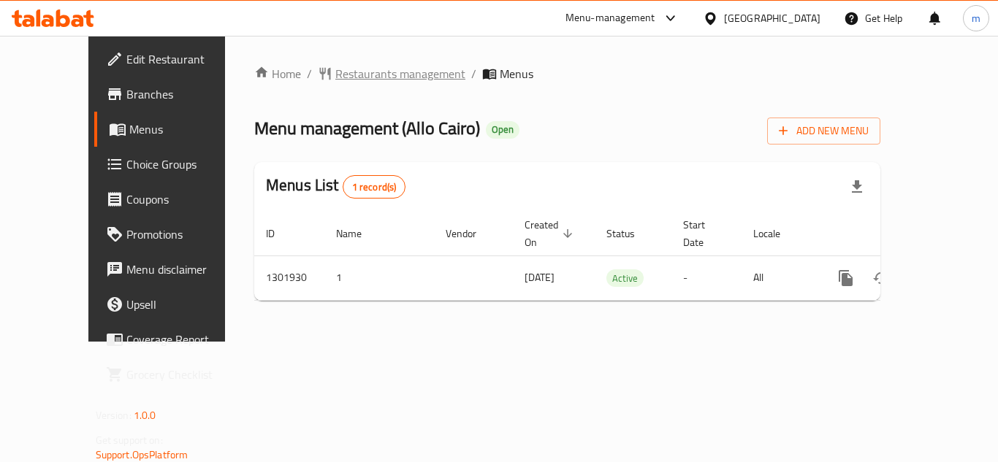
click at [335, 70] on span "Restaurants management" at bounding box center [400, 74] width 130 height 18
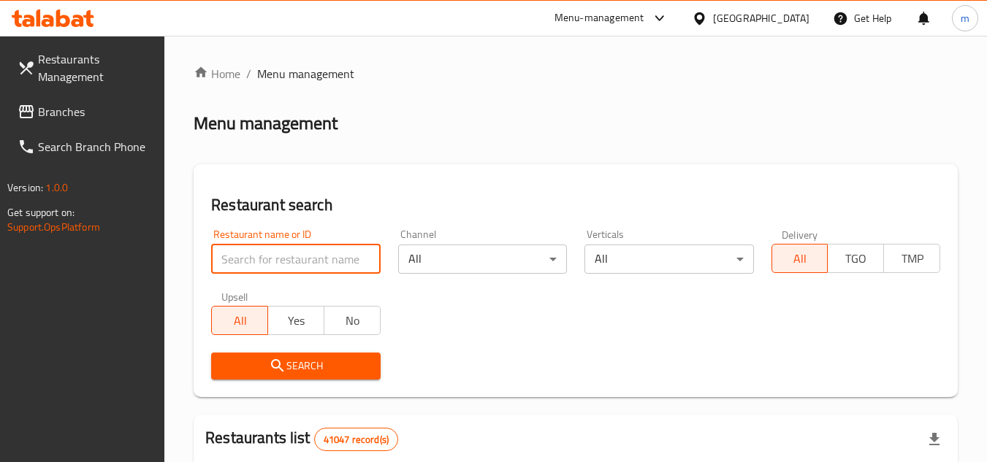
click at [294, 256] on input "search" at bounding box center [295, 259] width 169 height 29
paste input "702221"
type input "702221"
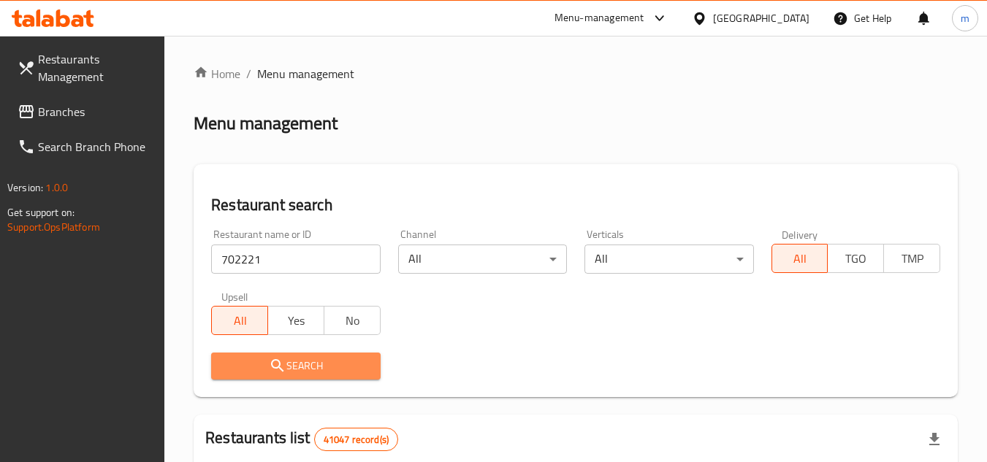
click at [286, 367] on icon "submit" at bounding box center [278, 366] width 18 height 18
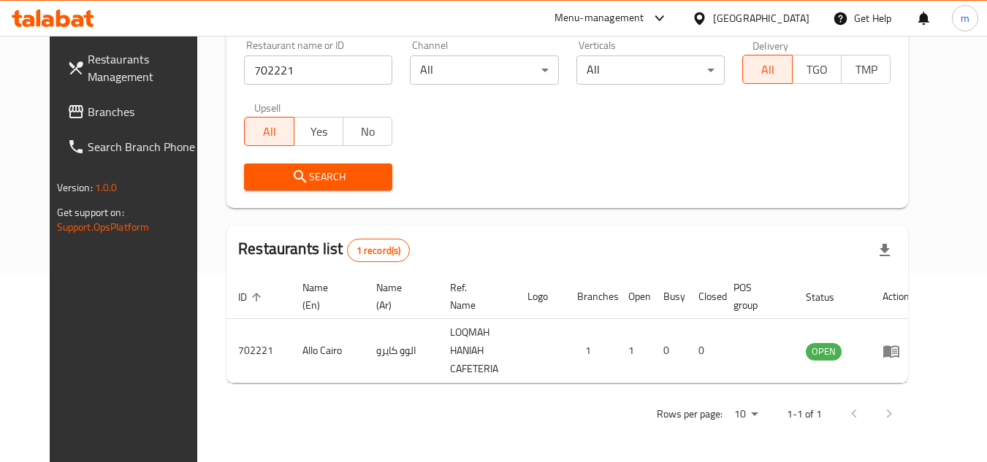
scroll to position [177, 0]
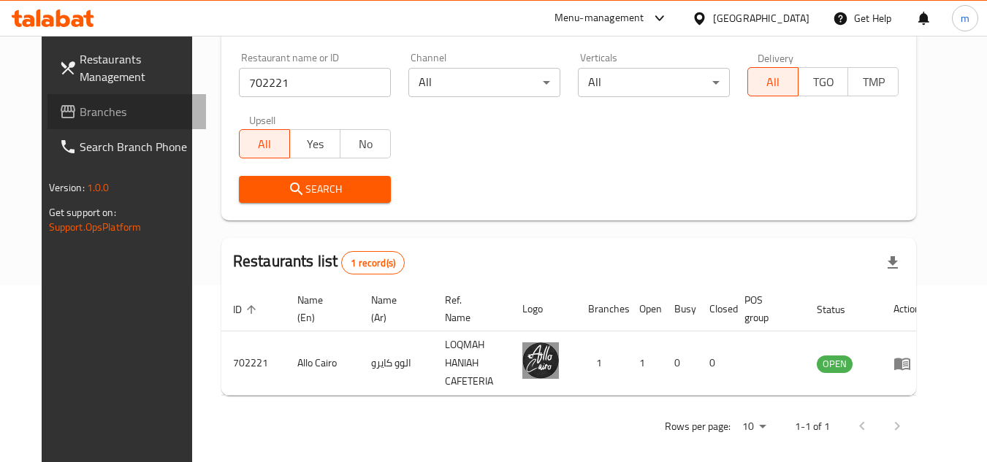
click at [80, 111] on span "Branches" at bounding box center [137, 112] width 115 height 18
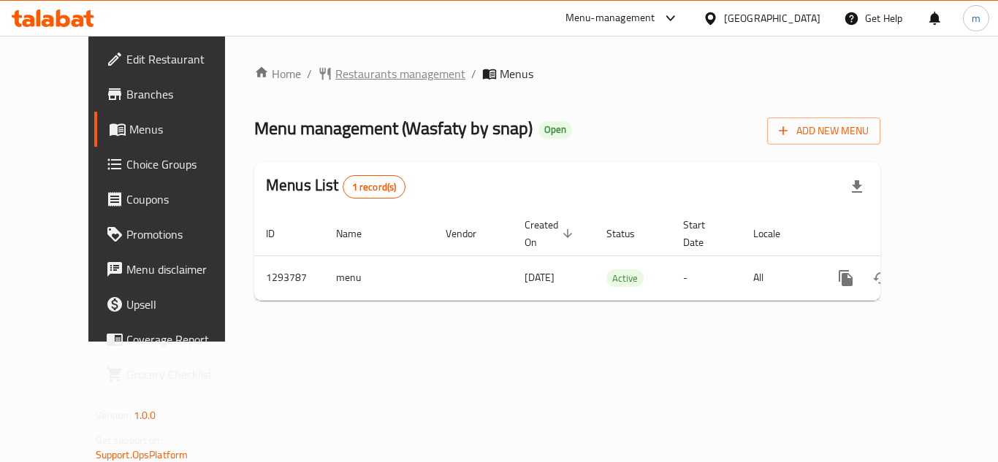
click at [336, 66] on span "Restaurants management" at bounding box center [400, 74] width 130 height 18
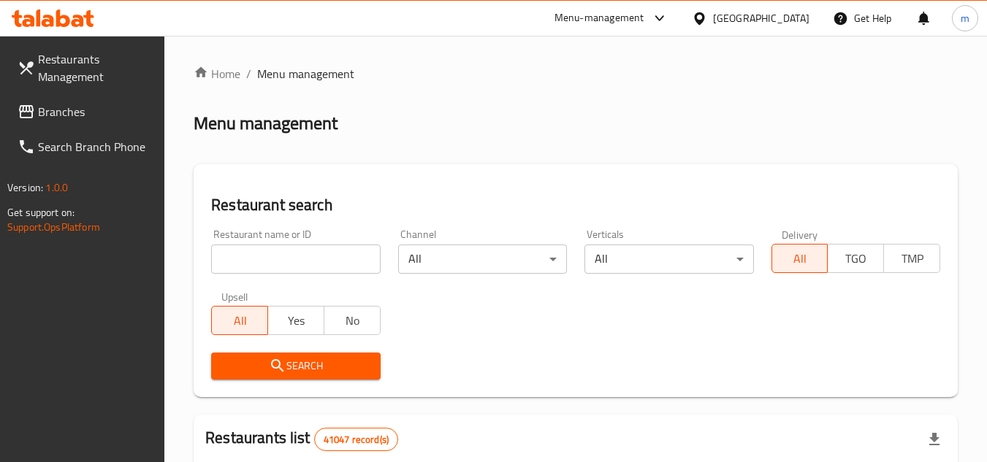
click at [304, 265] on input "search" at bounding box center [295, 259] width 169 height 29
paste input "699677"
type input "699677"
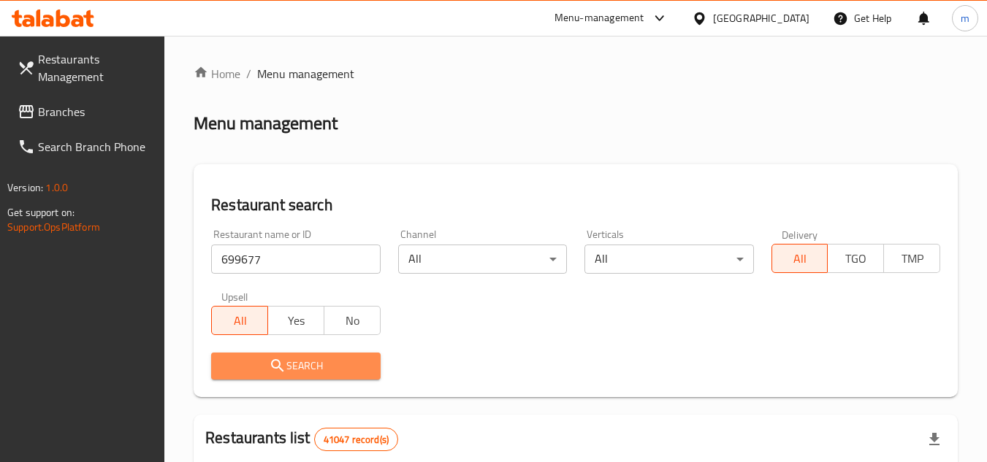
click at [331, 373] on span "Search" at bounding box center [295, 366] width 145 height 18
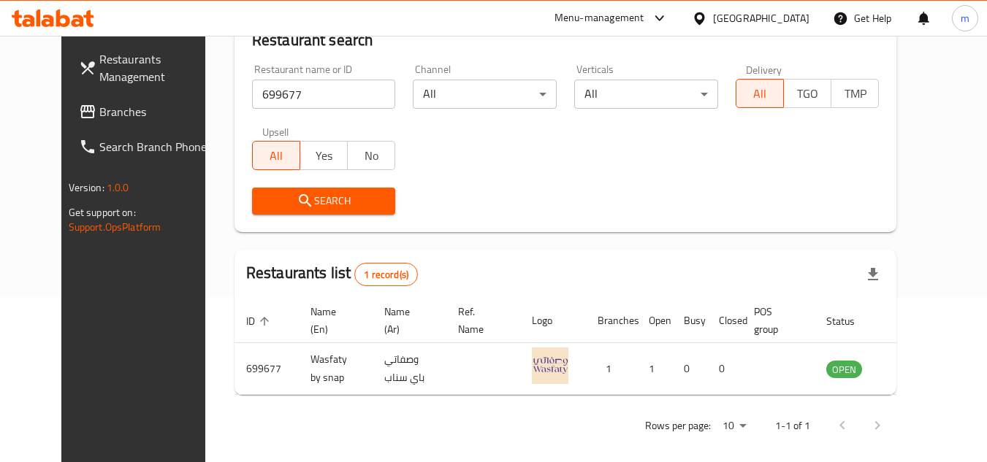
scroll to position [177, 0]
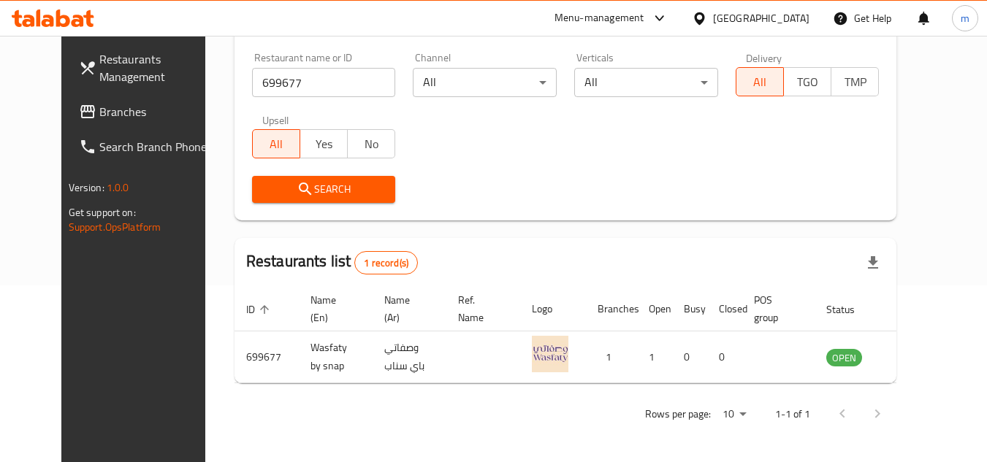
click at [729, 26] on div "[GEOGRAPHIC_DATA]" at bounding box center [761, 18] width 96 height 16
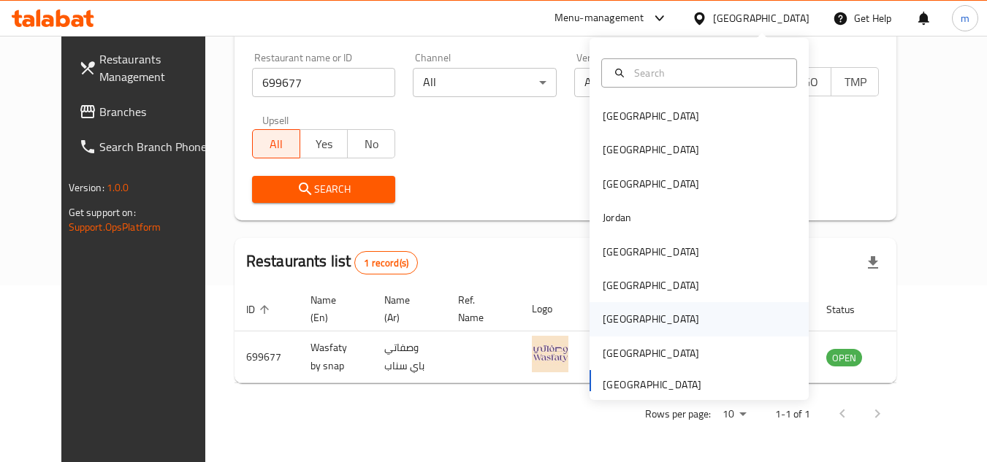
click at [613, 330] on div "[GEOGRAPHIC_DATA]" at bounding box center [651, 319] width 120 height 34
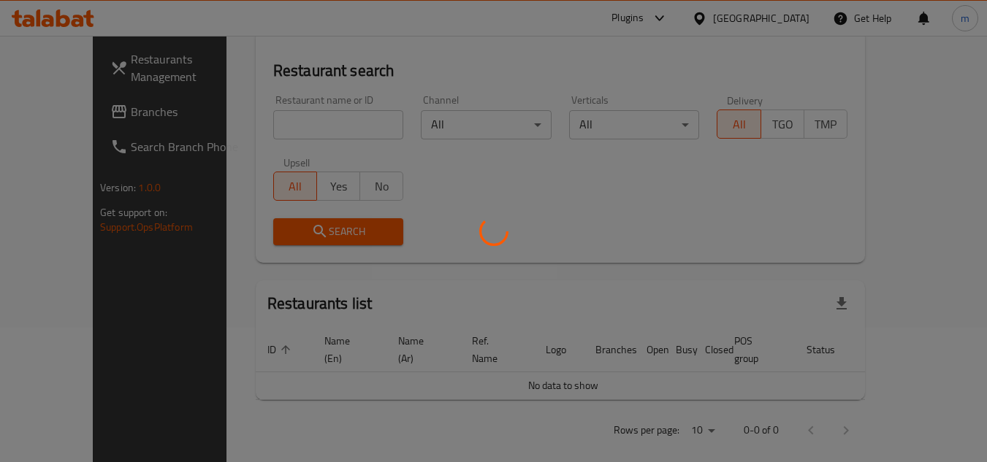
scroll to position [177, 0]
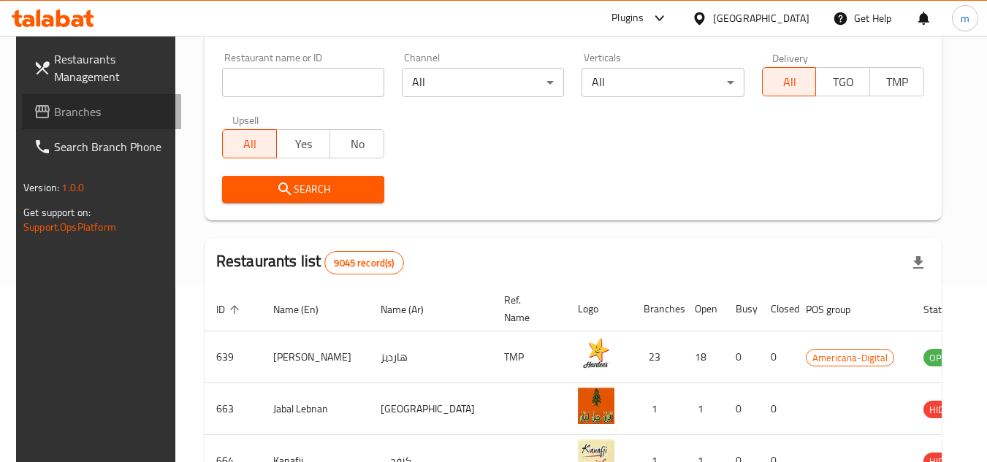
click at [68, 118] on span "Branches" at bounding box center [111, 112] width 115 height 18
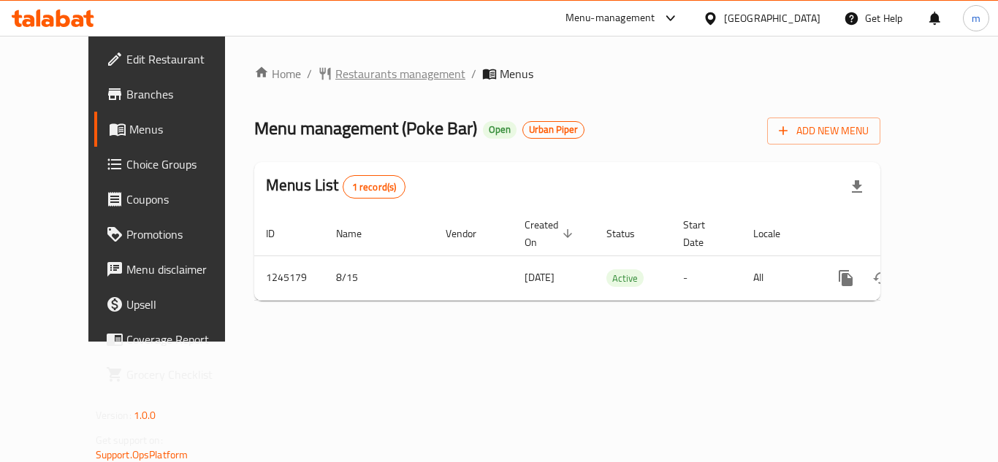
click at [353, 65] on span "Restaurants management" at bounding box center [400, 74] width 130 height 18
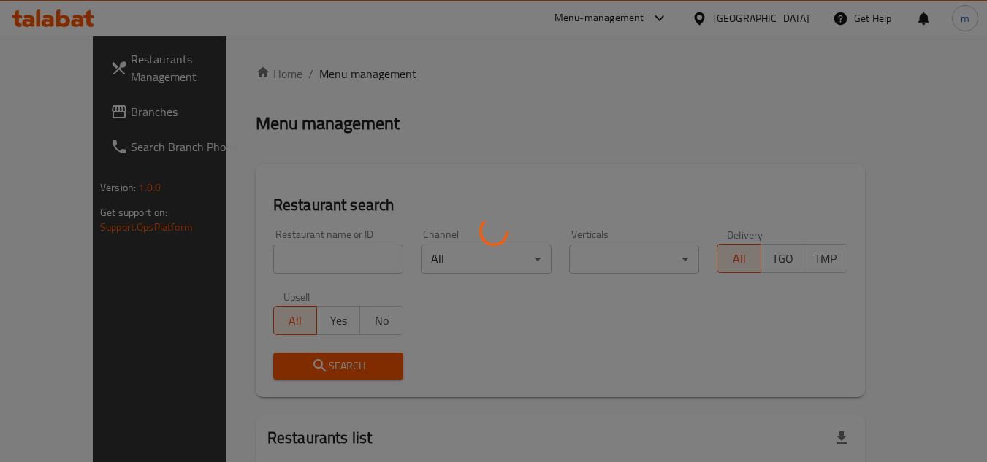
click at [353, 83] on div at bounding box center [493, 231] width 987 height 462
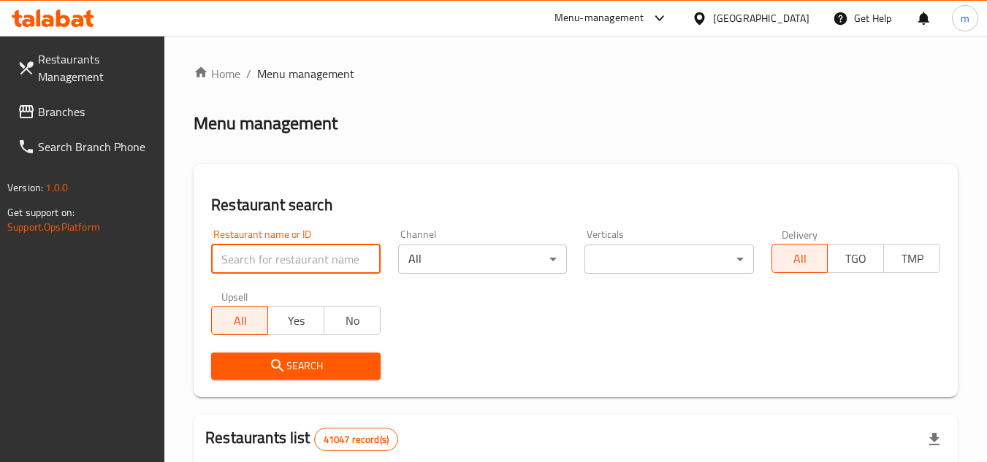
click at [327, 249] on input "search" at bounding box center [295, 259] width 169 height 29
paste input "682420"
type input "682420"
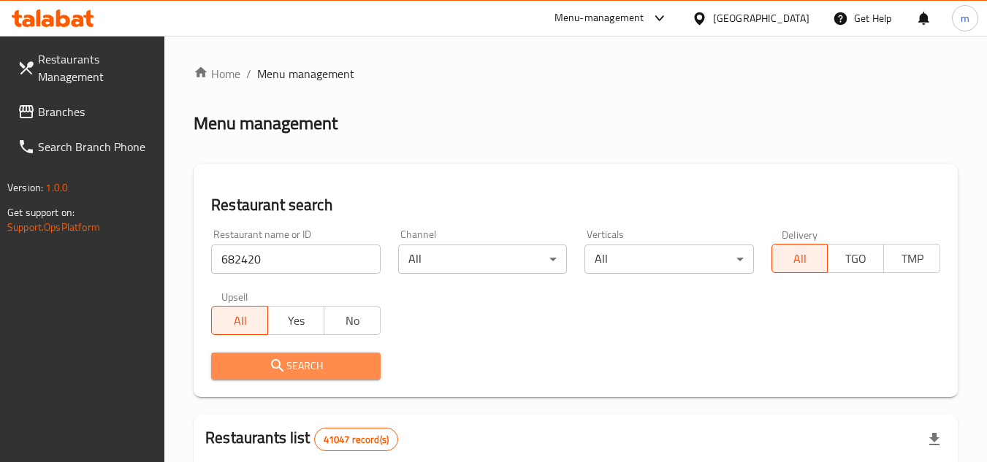
click at [285, 366] on icon "submit" at bounding box center [278, 366] width 18 height 18
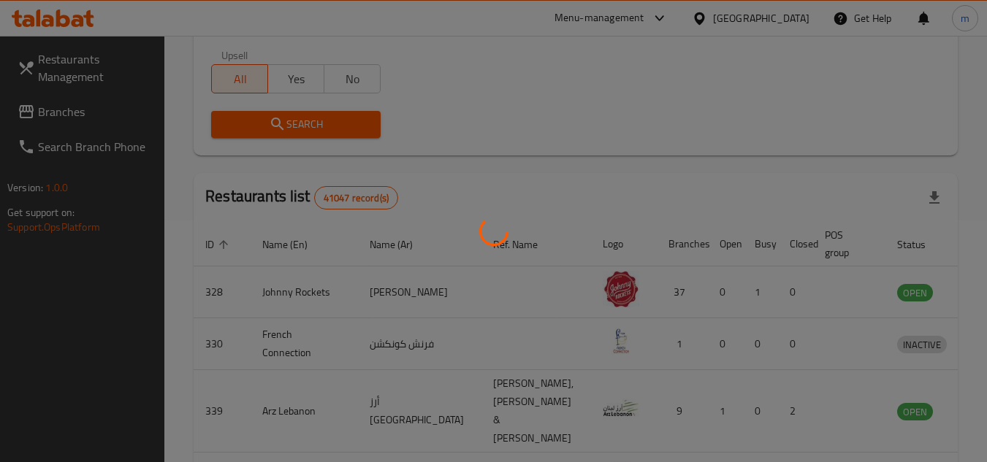
scroll to position [226, 0]
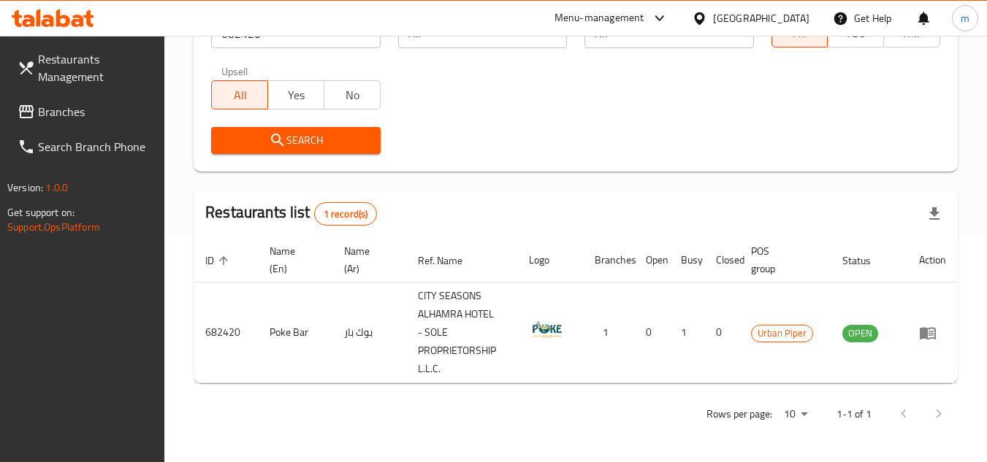
click at [769, 23] on div "[GEOGRAPHIC_DATA]" at bounding box center [761, 18] width 96 height 16
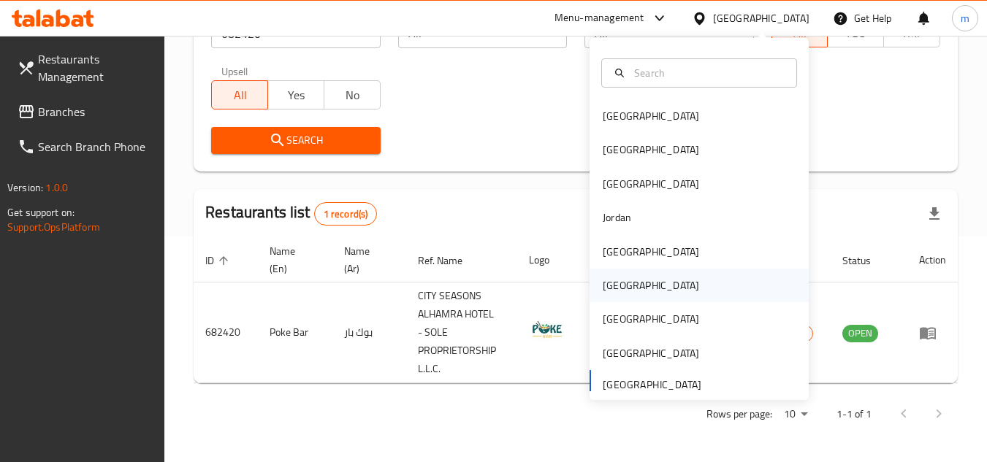
click at [621, 291] on div "[GEOGRAPHIC_DATA]" at bounding box center [651, 286] width 120 height 34
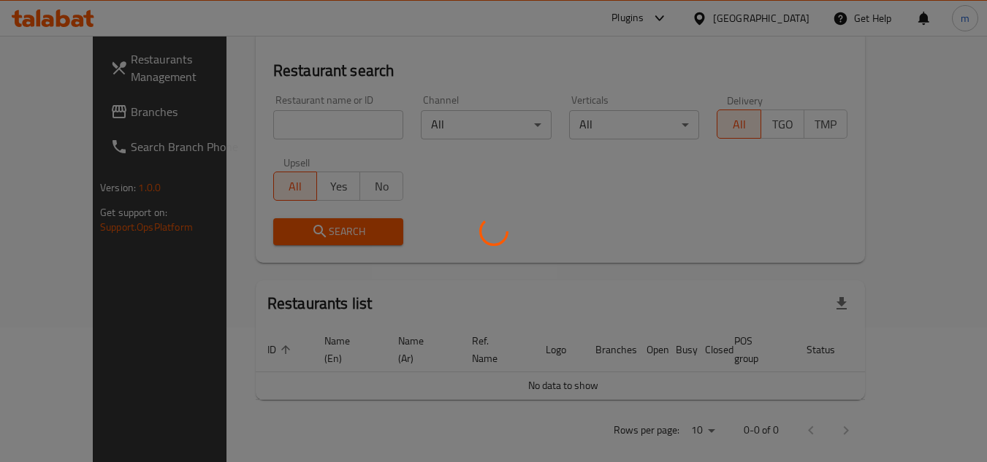
scroll to position [226, 0]
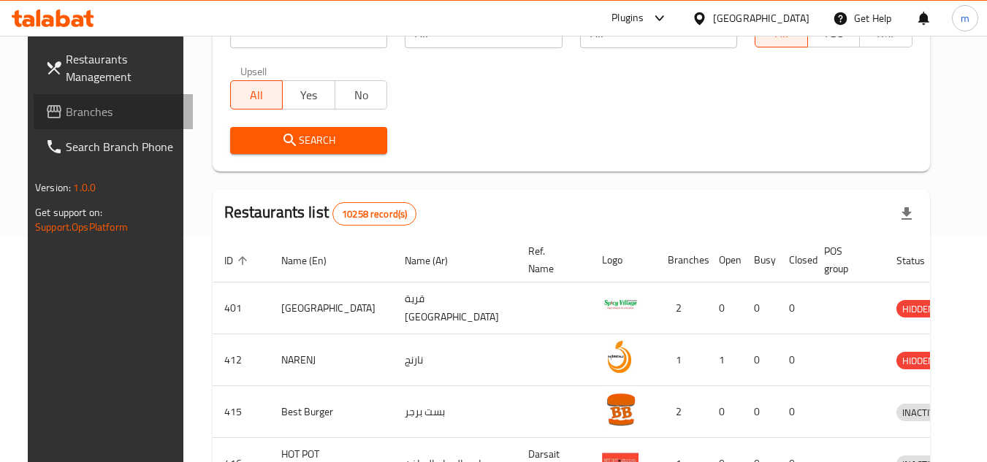
click at [85, 129] on link "Branches" at bounding box center [113, 111] width 159 height 35
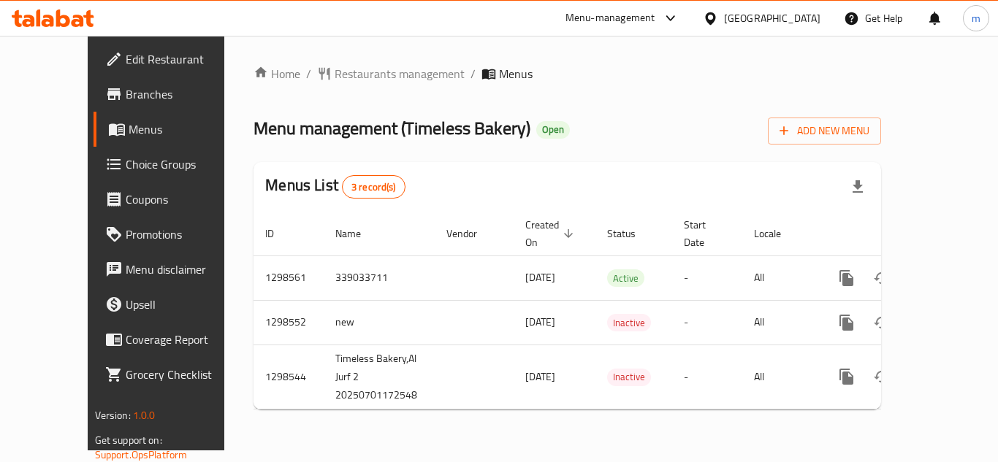
click at [346, 75] on span "Restaurants management" at bounding box center [399, 74] width 130 height 18
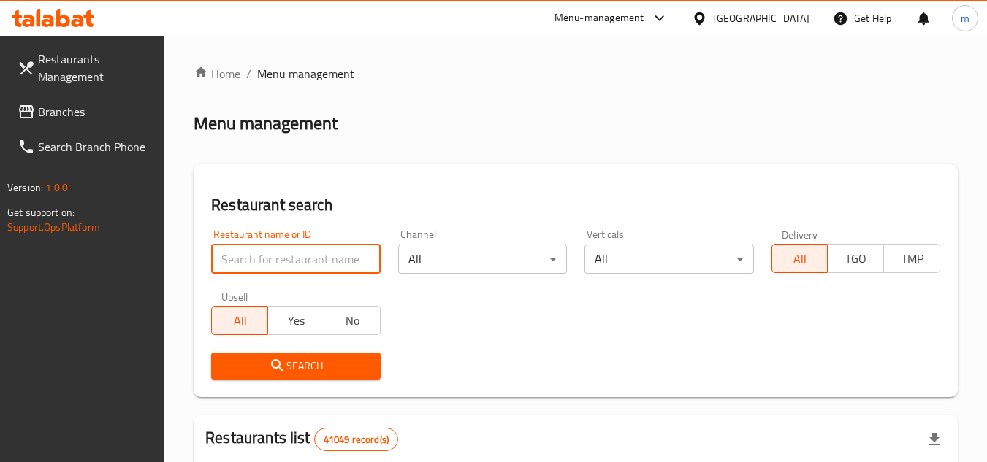
click at [325, 256] on input "search" at bounding box center [295, 259] width 169 height 29
paste input "700979"
type input "700979"
click at [310, 374] on span "Search" at bounding box center [295, 366] width 145 height 18
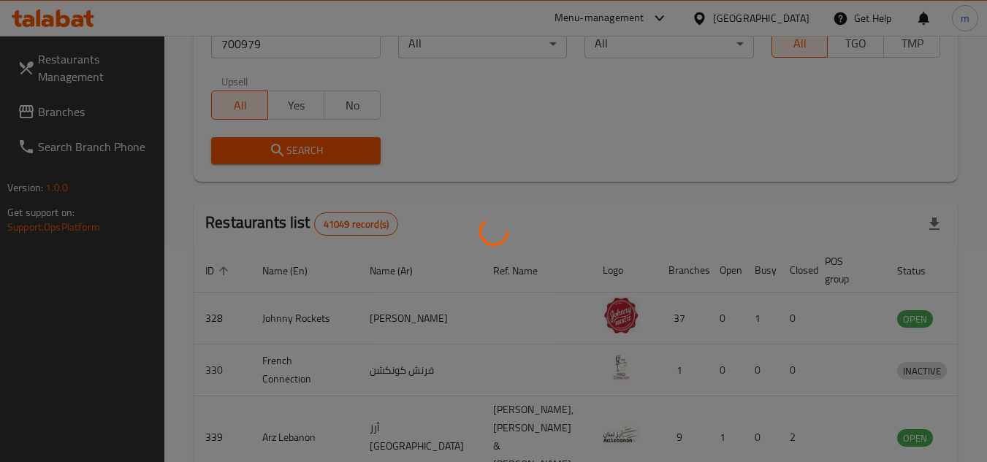
scroll to position [177, 0]
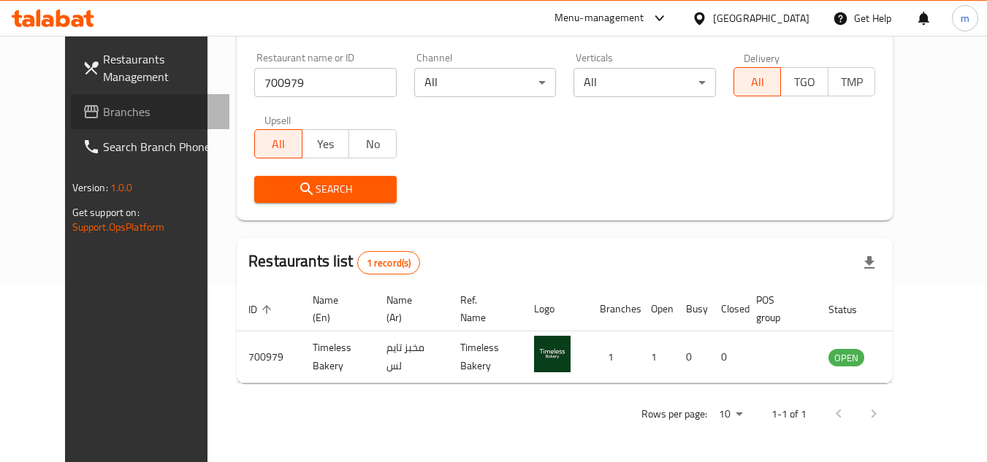
click at [103, 112] on span "Branches" at bounding box center [160, 112] width 115 height 18
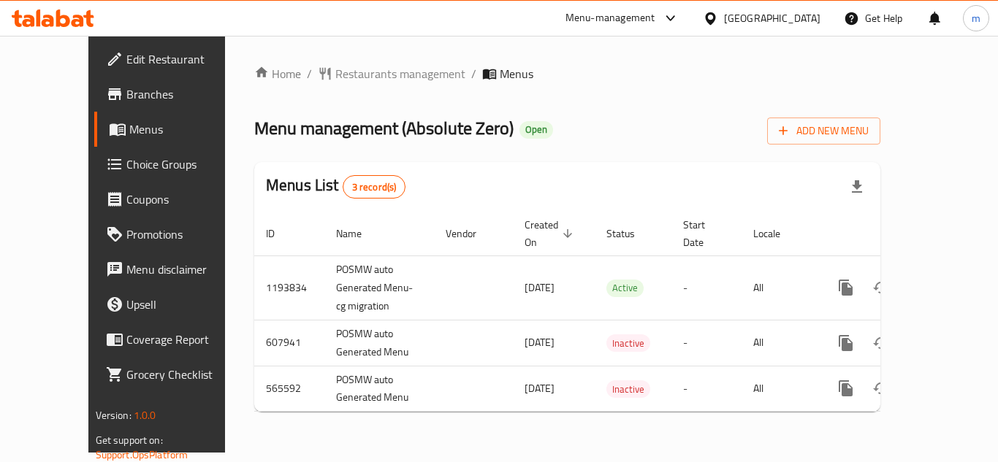
click at [335, 74] on span "Restaurants management" at bounding box center [400, 74] width 130 height 18
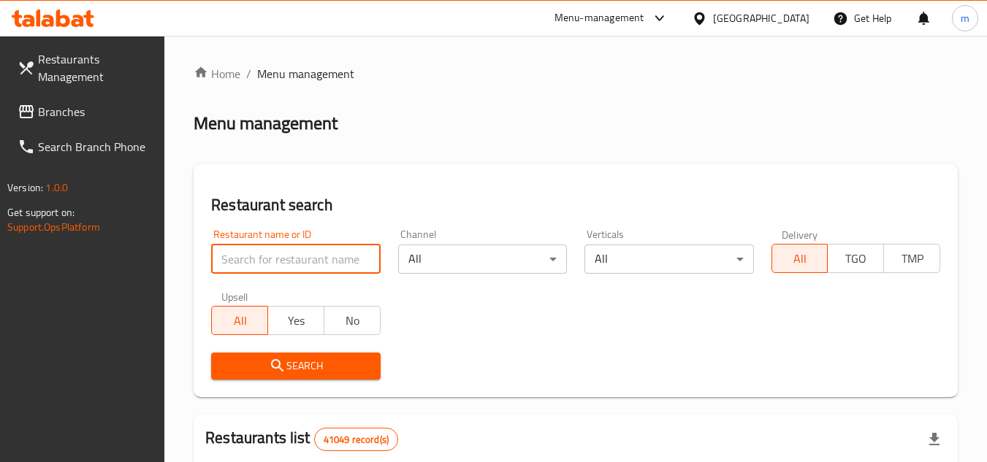
click at [303, 261] on input "search" at bounding box center [295, 259] width 169 height 29
paste input "13865"
type input "13865"
click at [290, 368] on span "Search" at bounding box center [295, 366] width 145 height 18
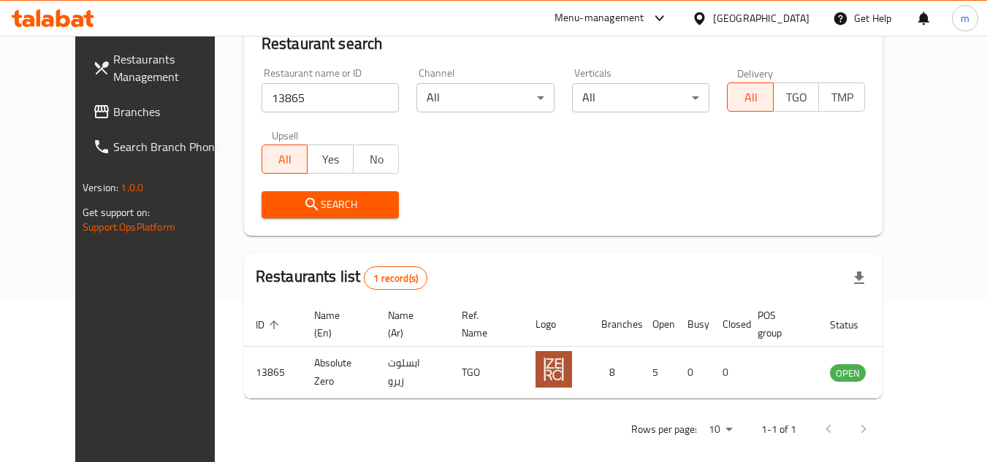
scroll to position [177, 0]
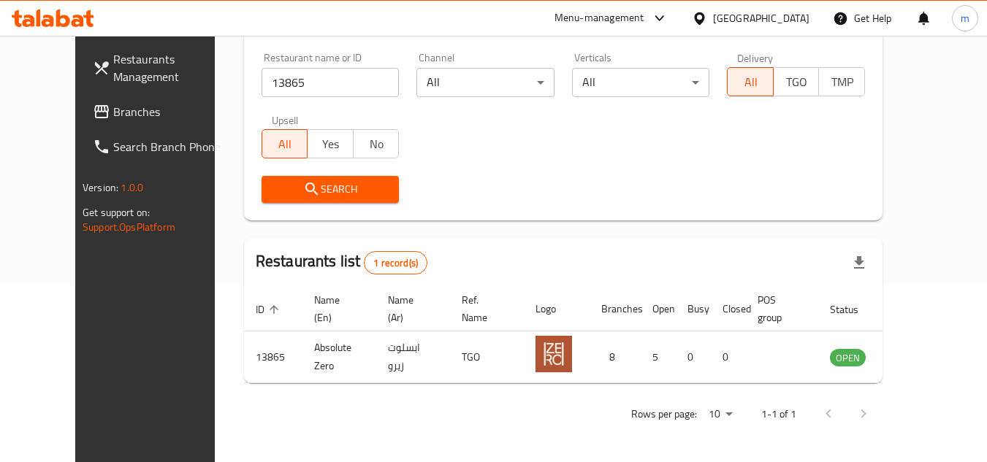
click at [720, 18] on div "[GEOGRAPHIC_DATA]" at bounding box center [761, 18] width 96 height 16
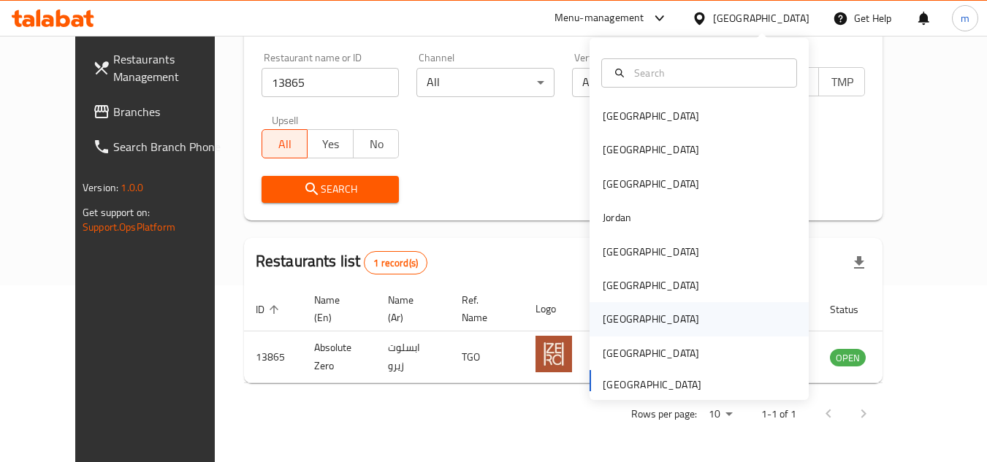
click at [627, 324] on div "[GEOGRAPHIC_DATA]" at bounding box center [651, 319] width 120 height 34
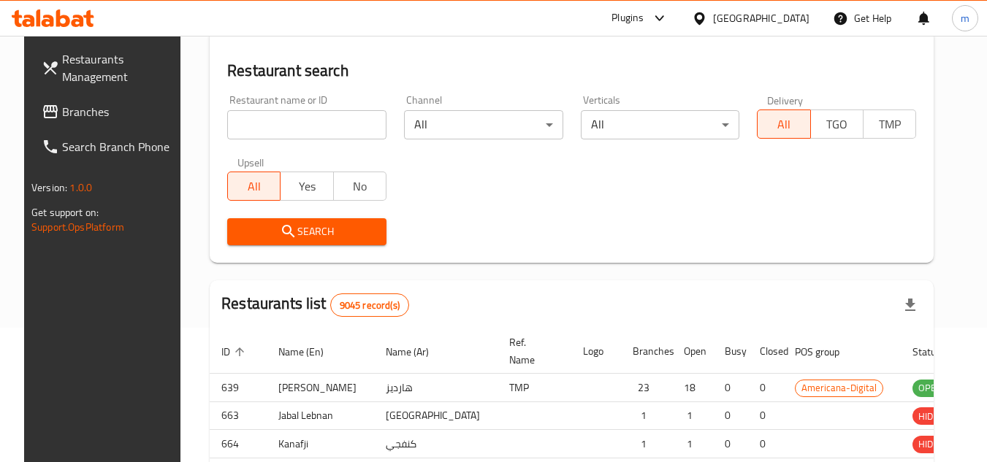
scroll to position [177, 0]
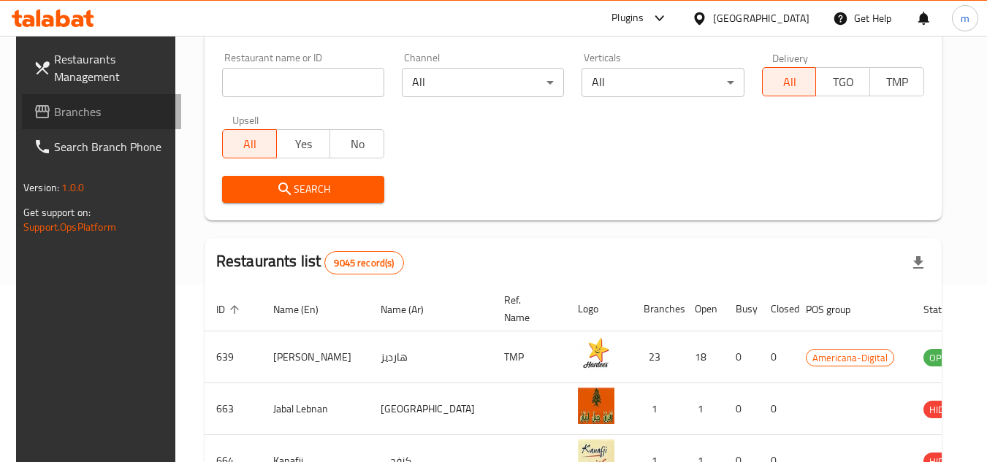
click at [64, 107] on span "Branches" at bounding box center [111, 112] width 115 height 18
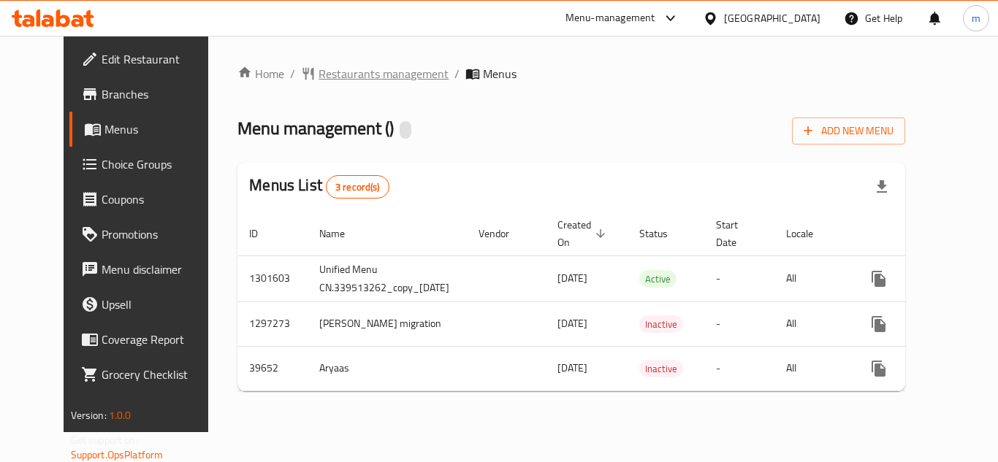
click at [343, 71] on span "Restaurants management" at bounding box center [383, 74] width 130 height 18
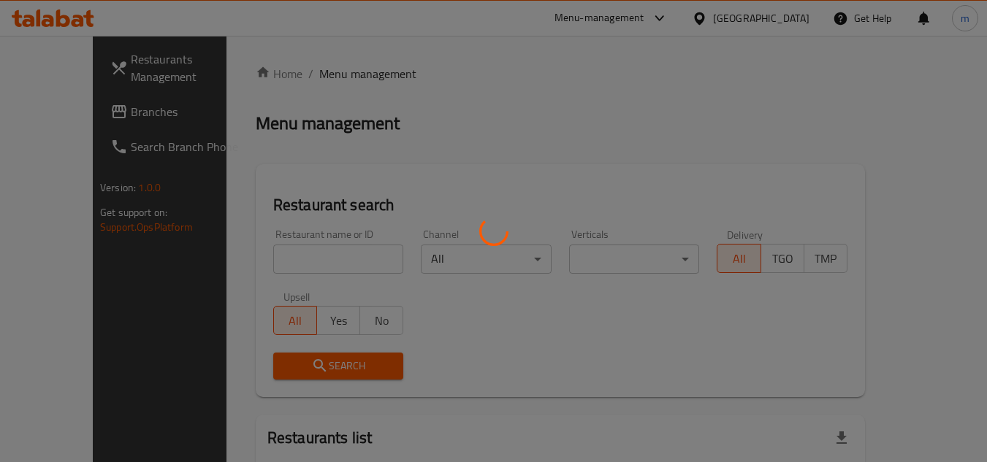
click at [311, 251] on div at bounding box center [493, 231] width 987 height 462
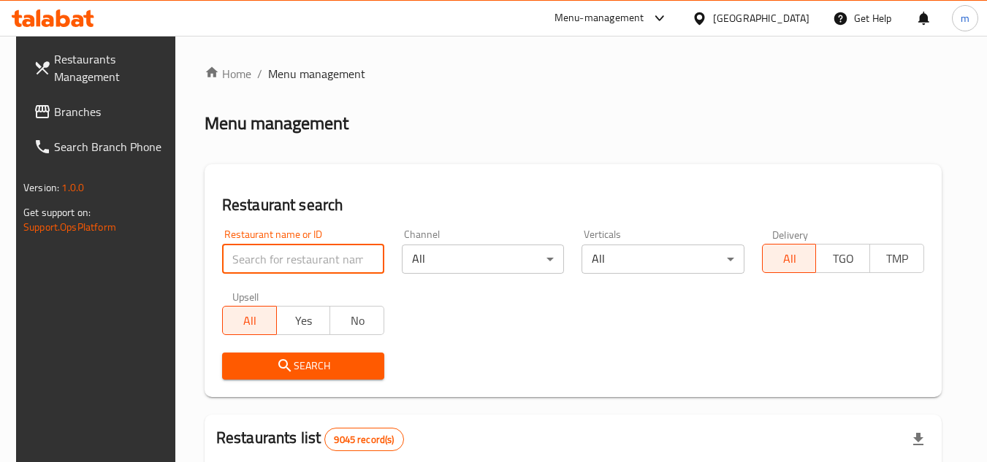
click at [296, 261] on input "search" at bounding box center [303, 259] width 162 height 29
paste input "13386"
type input "13386"
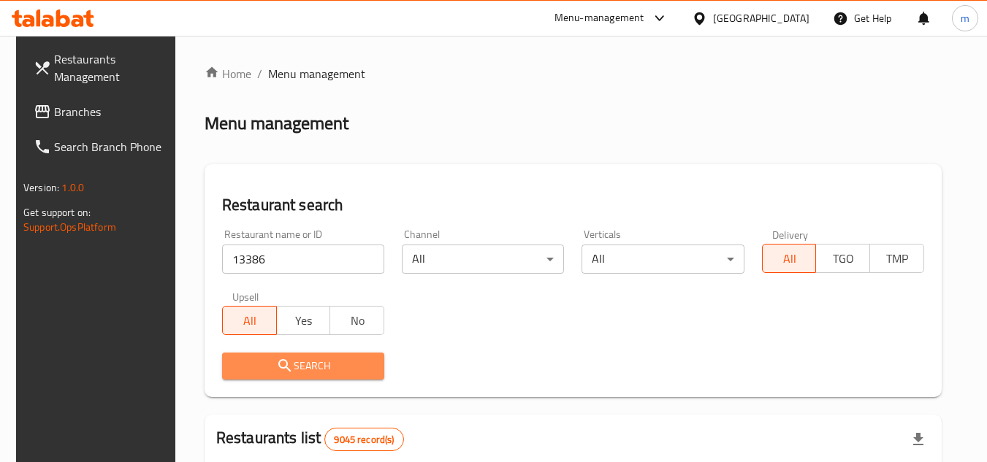
click at [304, 371] on span "Search" at bounding box center [303, 366] width 139 height 18
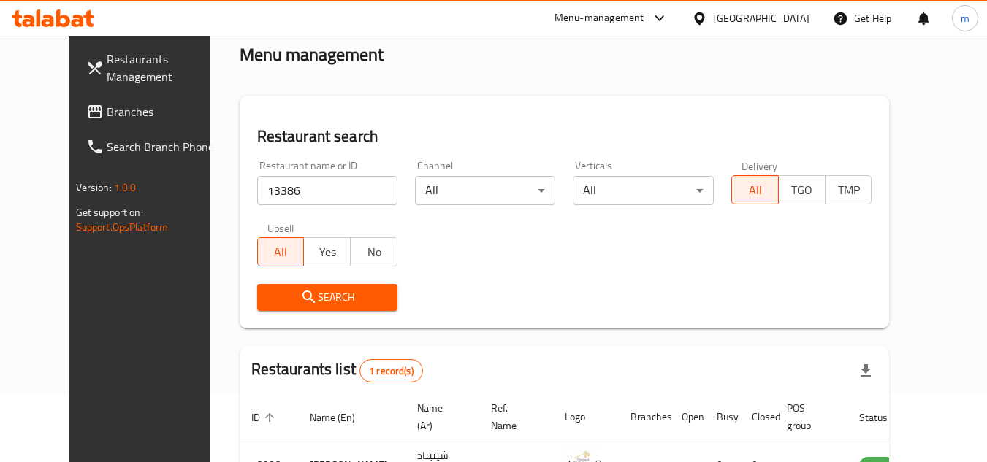
scroll to position [73, 0]
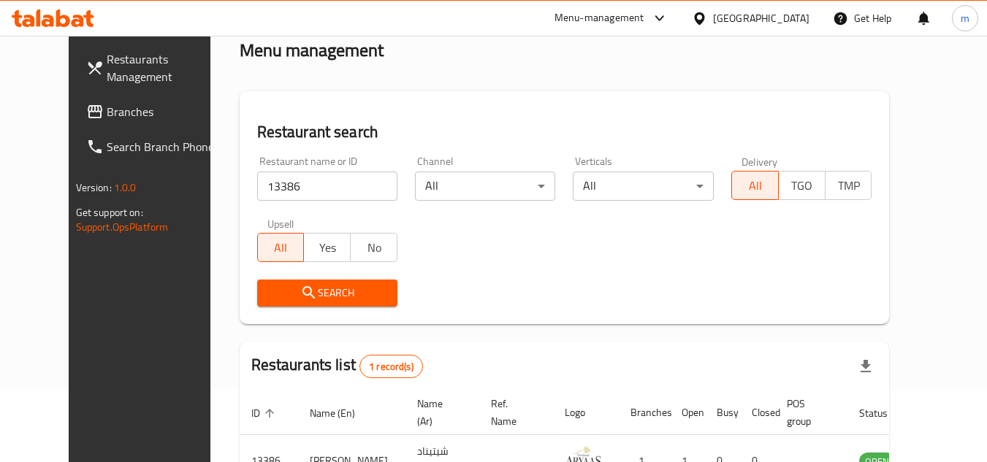
click at [788, 15] on div "Qatar" at bounding box center [761, 18] width 96 height 16
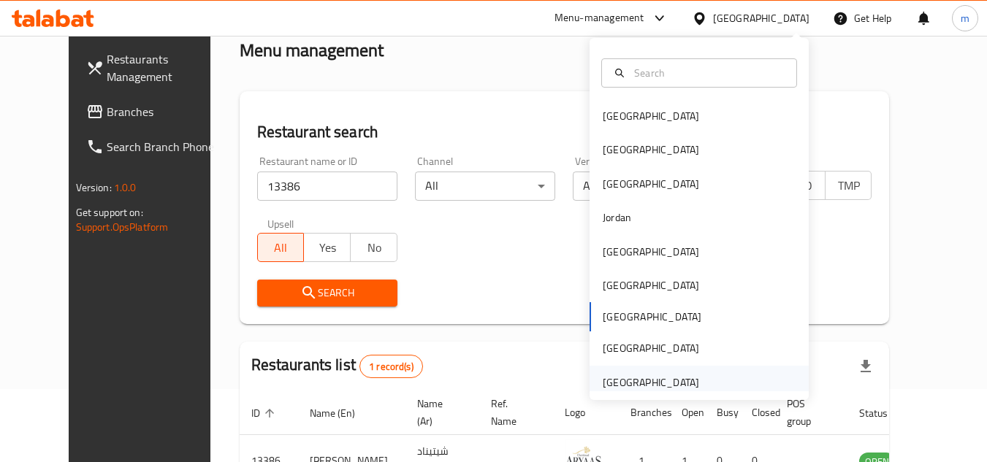
click at [679, 386] on div "United Arab Emirates" at bounding box center [650, 383] width 96 height 16
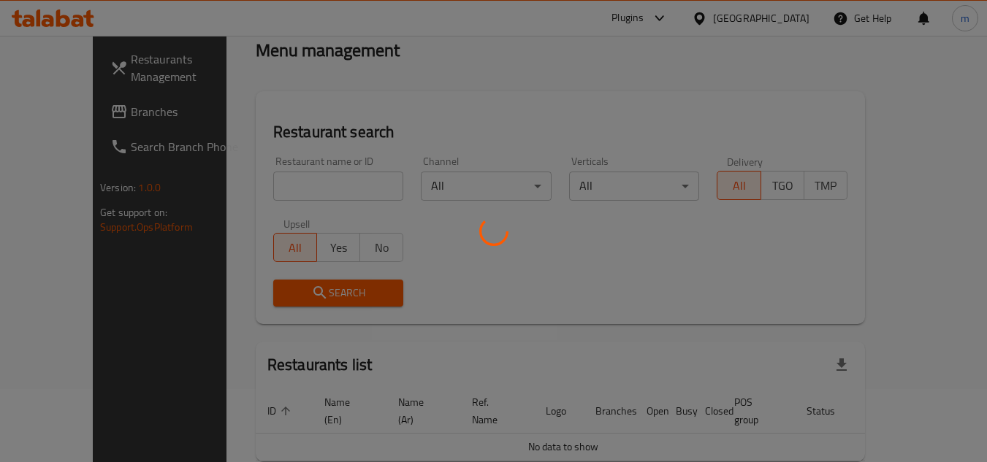
click at [70, 115] on div at bounding box center [493, 231] width 987 height 462
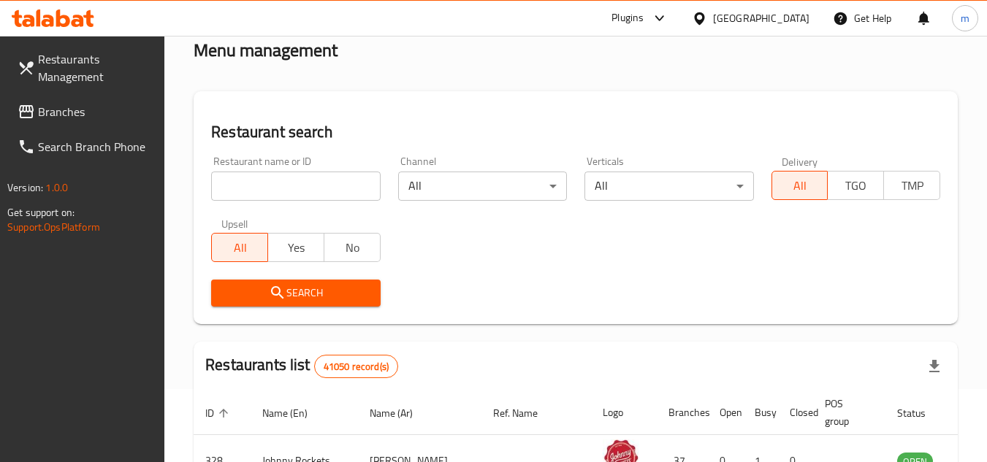
click at [36, 116] on span at bounding box center [28, 112] width 20 height 18
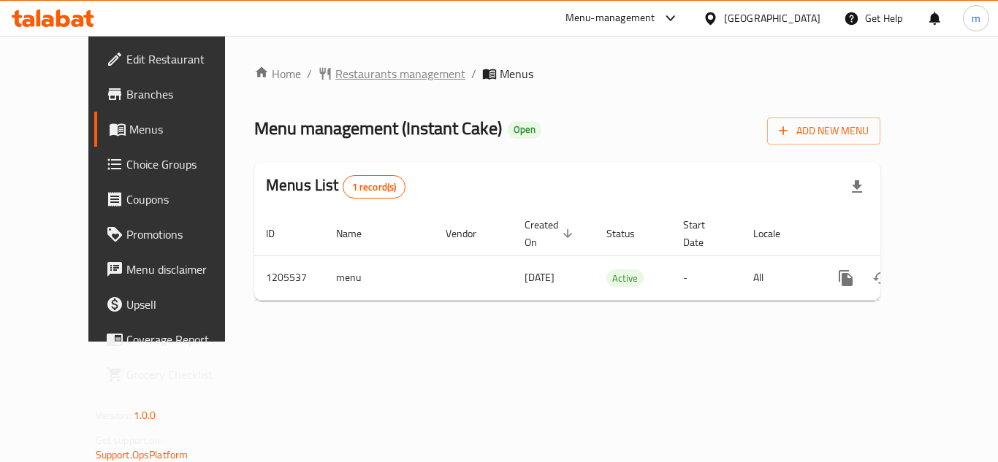
click at [356, 79] on span "Restaurants management" at bounding box center [400, 74] width 130 height 18
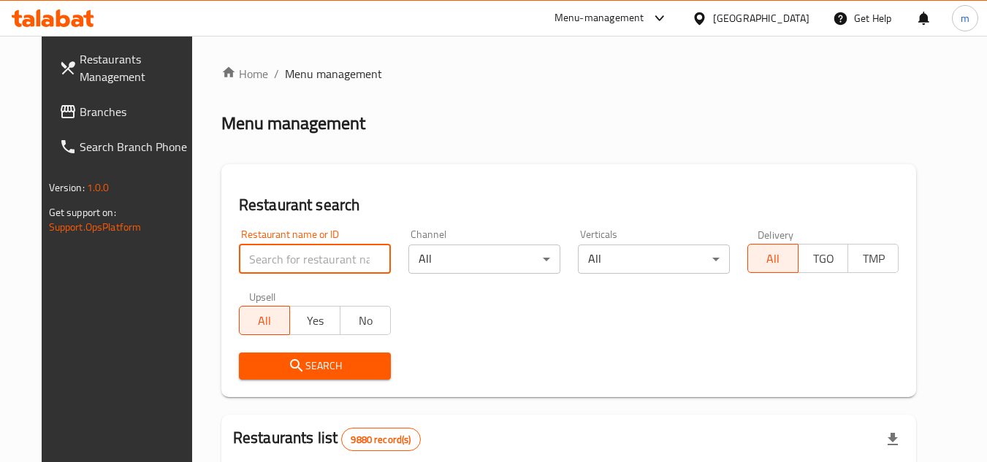
click at [281, 262] on input "search" at bounding box center [315, 259] width 152 height 29
paste input "670173"
type input "670173"
click at [266, 374] on span "Search" at bounding box center [314, 366] width 129 height 18
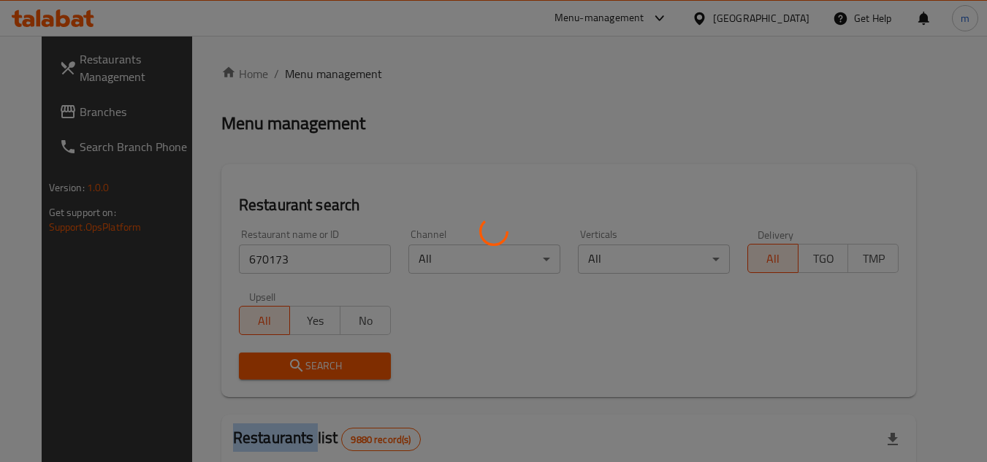
click at [266, 374] on div at bounding box center [493, 231] width 987 height 462
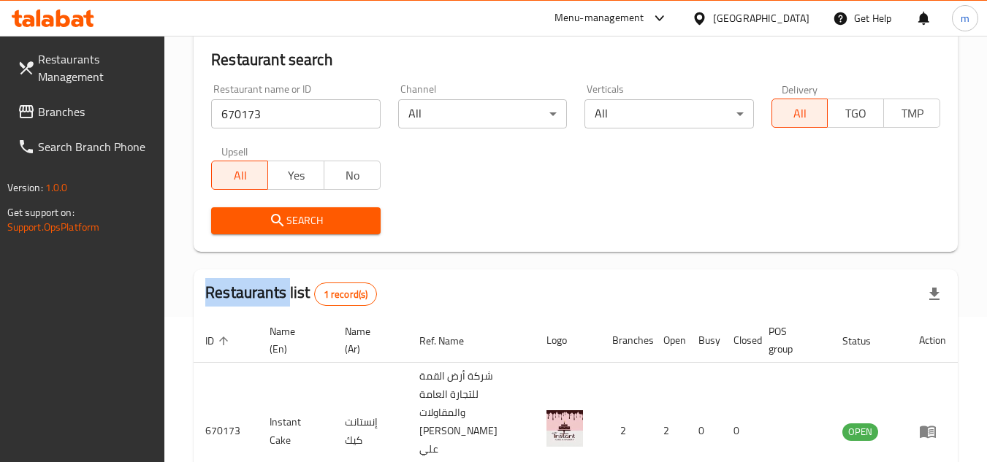
scroll to position [219, 0]
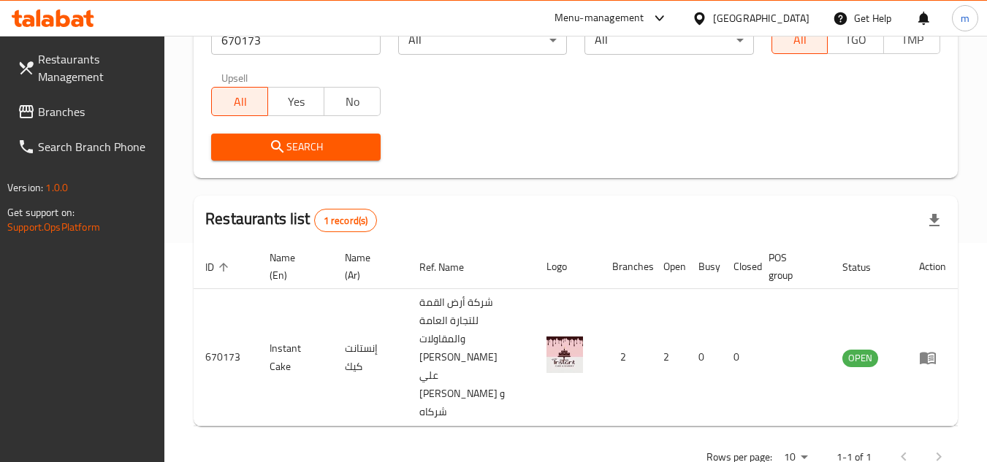
click at [792, 27] on div "Kuwait" at bounding box center [750, 18] width 141 height 35
click at [801, 21] on div "Kuwait" at bounding box center [761, 18] width 96 height 16
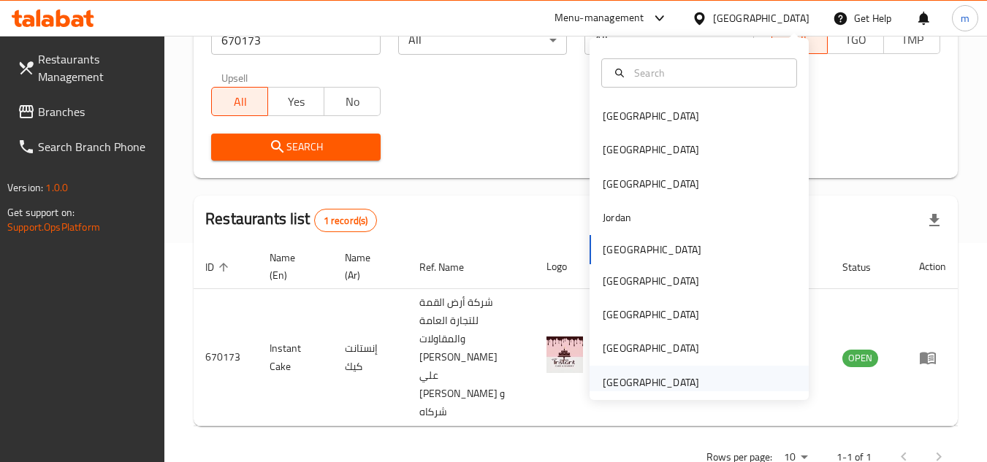
click at [662, 382] on div "United Arab Emirates" at bounding box center [650, 383] width 96 height 16
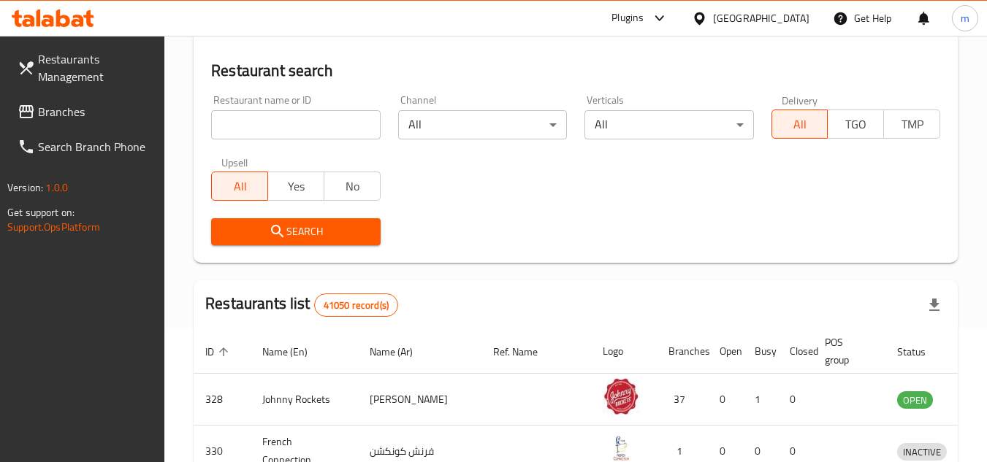
scroll to position [219, 0]
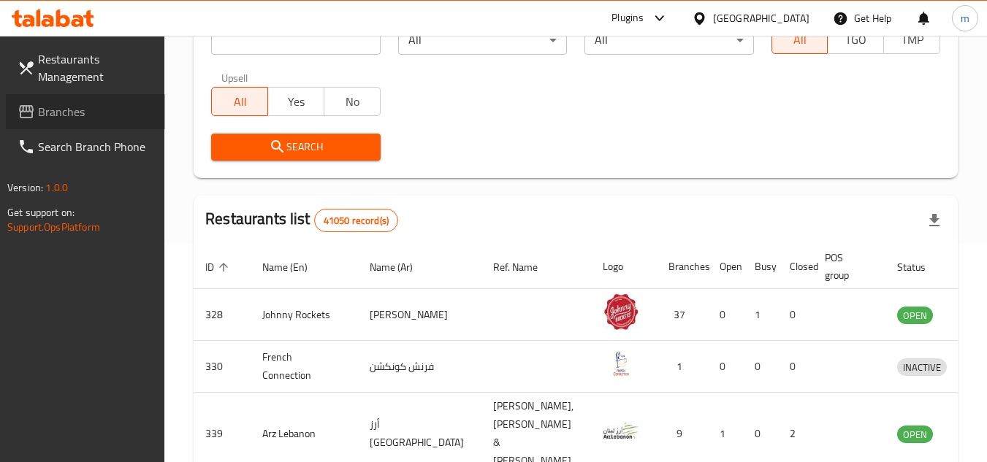
click at [51, 110] on span "Branches" at bounding box center [95, 112] width 115 height 18
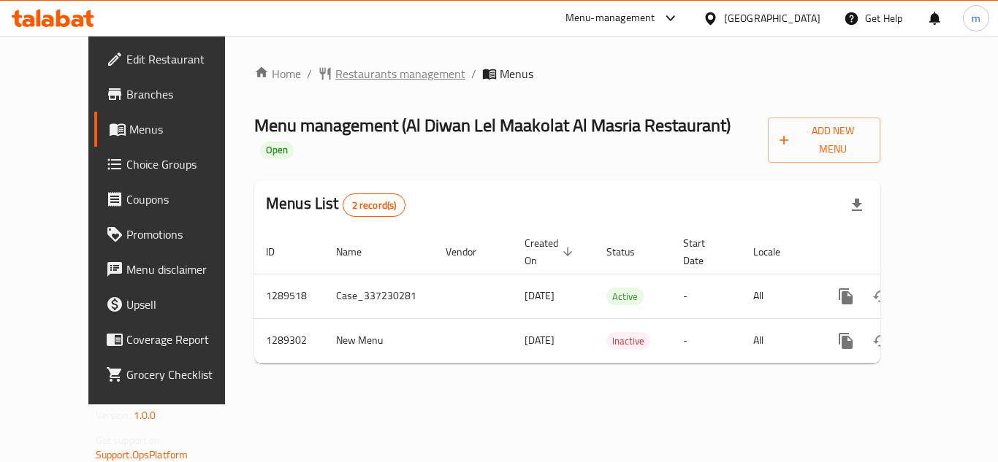
click at [335, 74] on span "Restaurants management" at bounding box center [400, 74] width 130 height 18
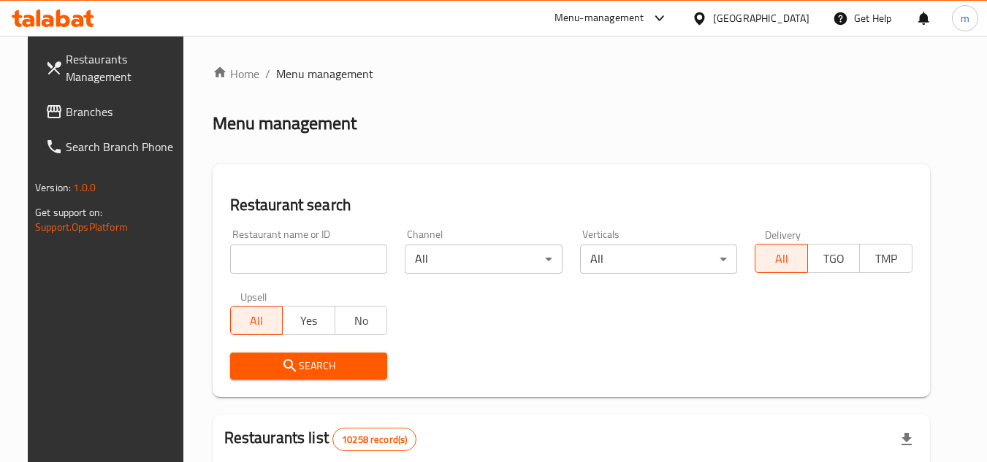
click at [310, 257] on input "search" at bounding box center [309, 259] width 158 height 29
paste input "697533"
type input "697533"
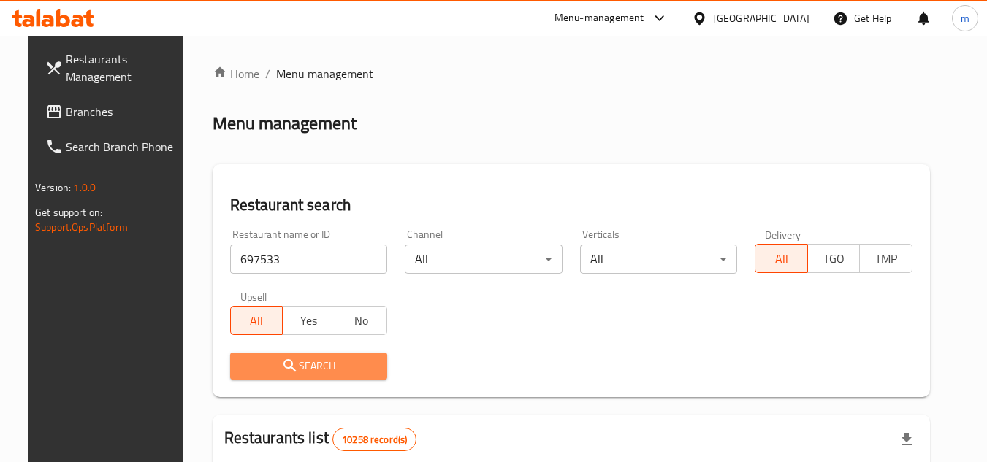
click at [301, 353] on button "Search" at bounding box center [309, 366] width 158 height 27
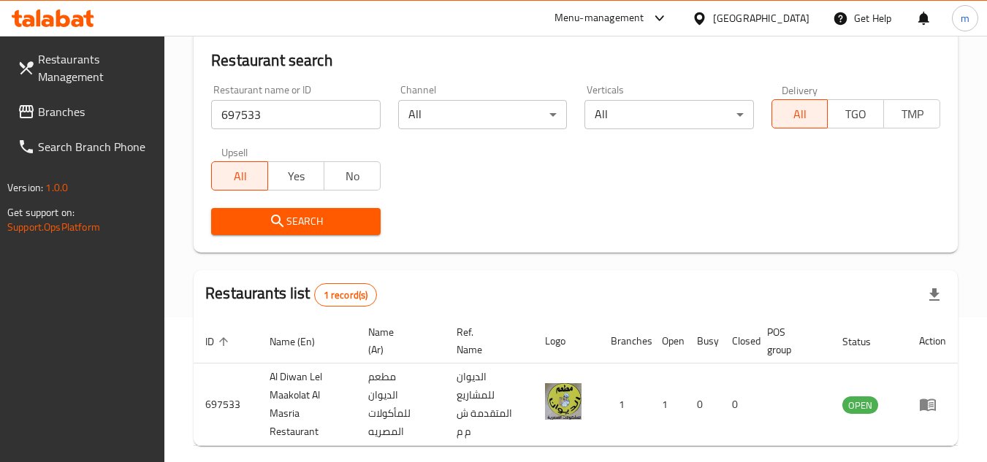
scroll to position [207, 0]
